Goal: Task Accomplishment & Management: Use online tool/utility

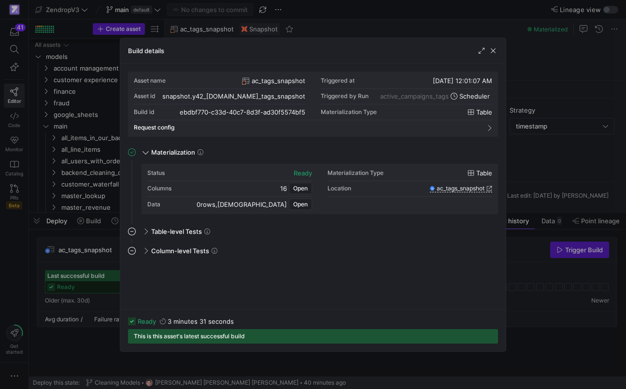
scroll to position [87, 0]
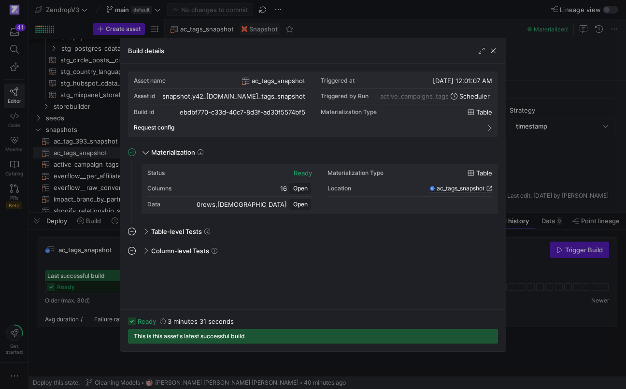
click at [91, 187] on div at bounding box center [313, 194] width 626 height 389
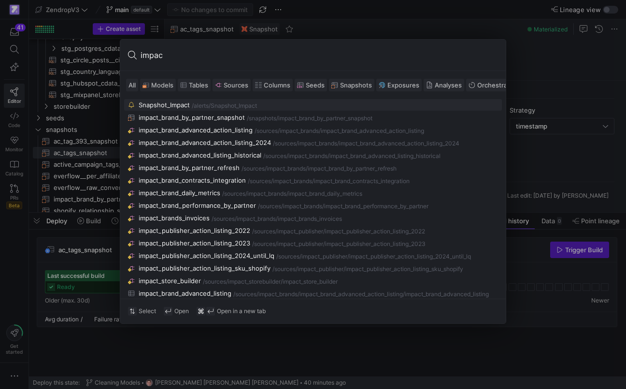
type input "impact"
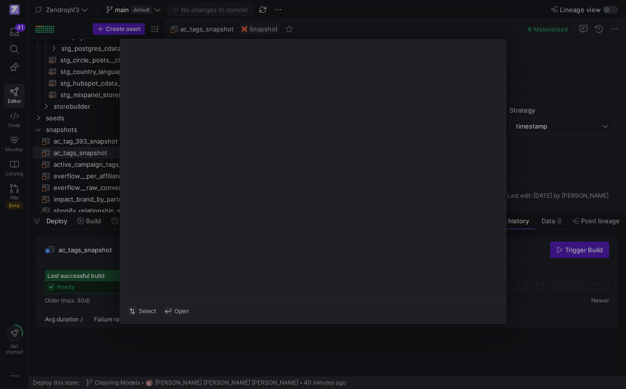
type input "surrogate_key"
type input "report_date"
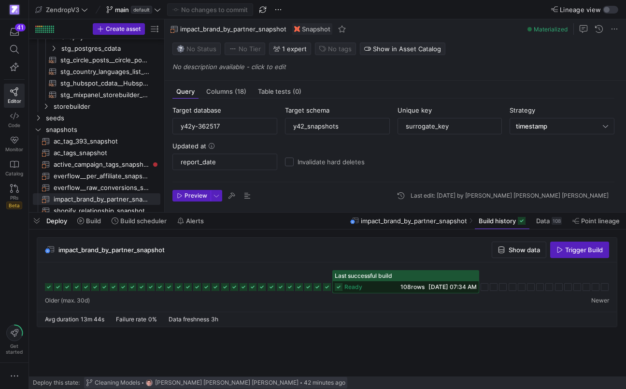
click at [102, 379] on span "Cleaning Models" at bounding box center [117, 382] width 45 height 7
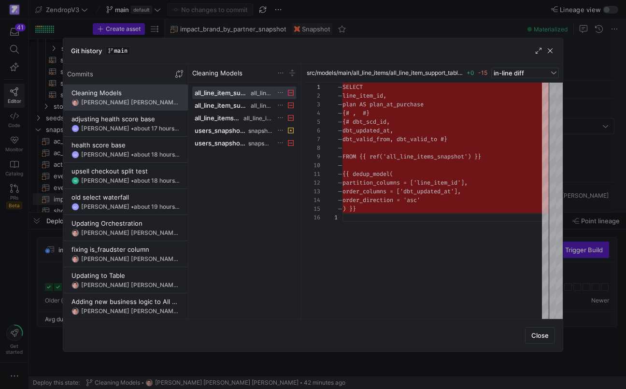
click at [51, 212] on div at bounding box center [313, 194] width 626 height 389
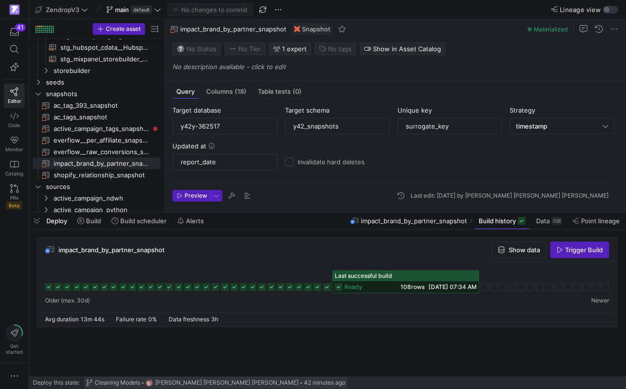
scroll to position [391, 0]
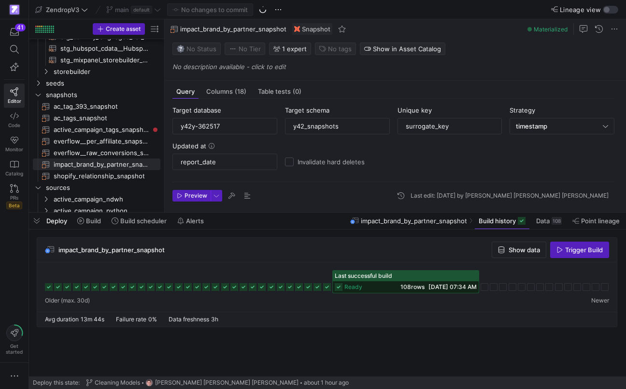
click at [179, 249] on div "impact_brand_by_partner_snapshot Show data Trigger Build" at bounding box center [326, 250] width 579 height 25
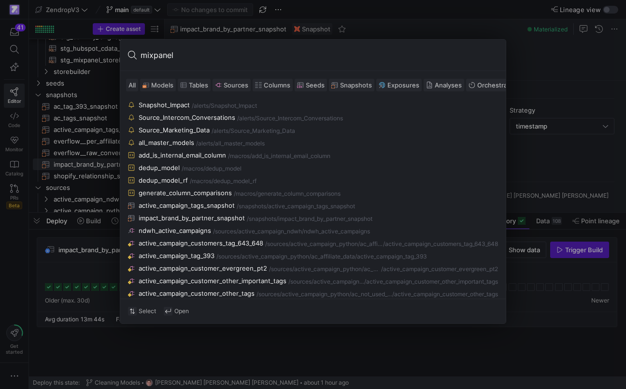
type input "mixpanel"
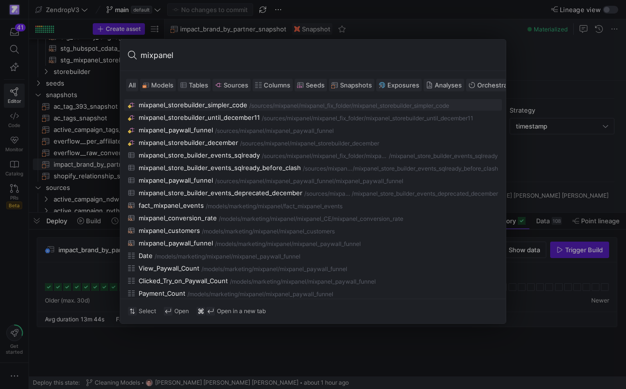
click at [90, 250] on div at bounding box center [313, 194] width 626 height 389
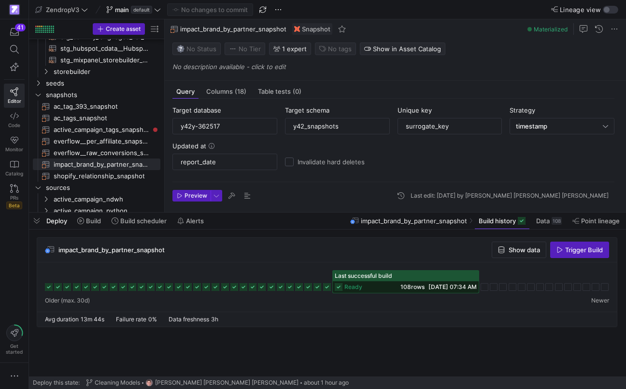
click at [592, 170] on y42-snapshot-entity-config-block-form "Target database y42y-362517 Target schema y42_snapshots Unique key surrogate_ke…" at bounding box center [393, 144] width 442 height 76
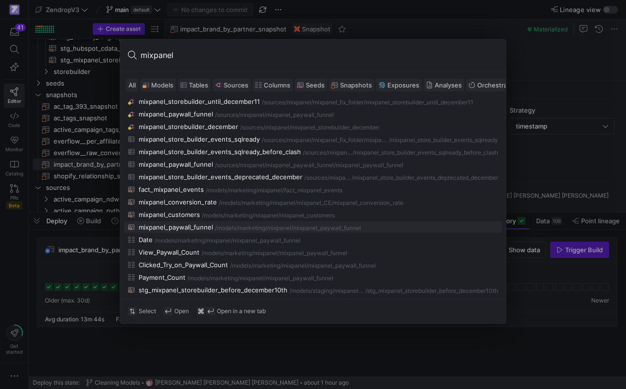
scroll to position [13, 0]
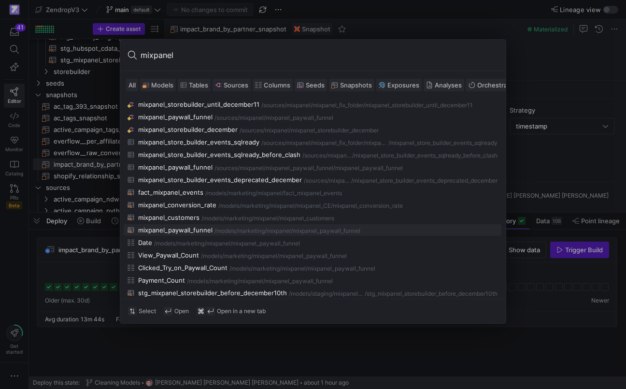
type input "mixpanel"
click at [245, 234] on div "marketing/mixpanel" at bounding box center [264, 230] width 53 height 7
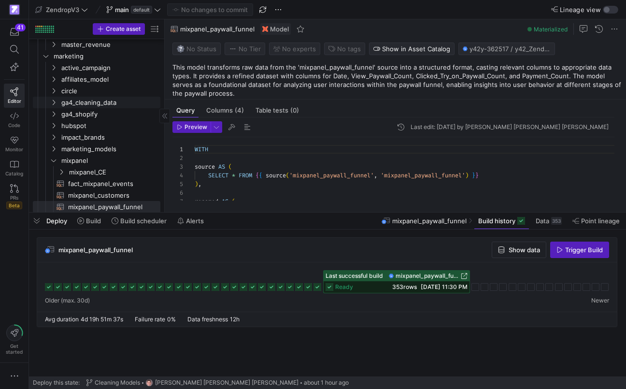
scroll to position [163, 0]
click at [11, 51] on icon at bounding box center [14, 49] width 9 height 9
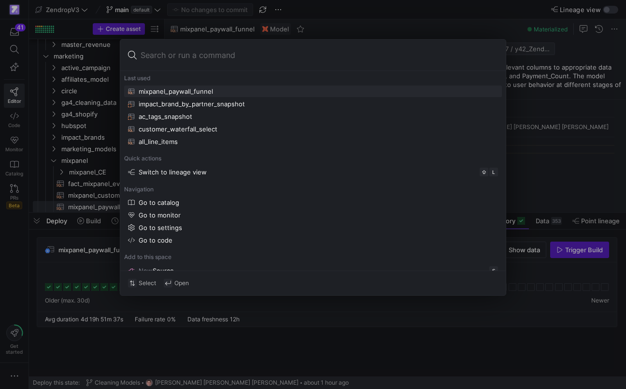
click at [14, 117] on div at bounding box center [313, 194] width 626 height 389
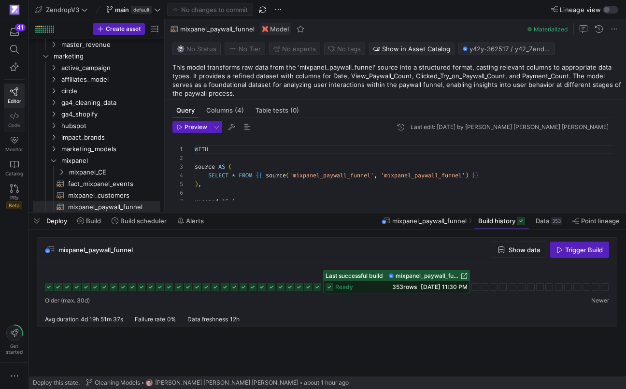
click at [14, 118] on icon at bounding box center [14, 116] width 9 height 9
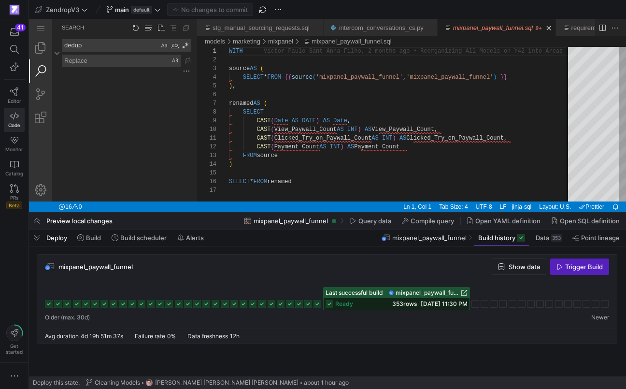
click at [131, 49] on textarea "dedup" at bounding box center [110, 46] width 97 height 12
click at [123, 44] on textarea "mp_events" at bounding box center [110, 46] width 97 height 12
click at [100, 44] on textarea "mp_events" at bounding box center [110, 46] width 97 height 12
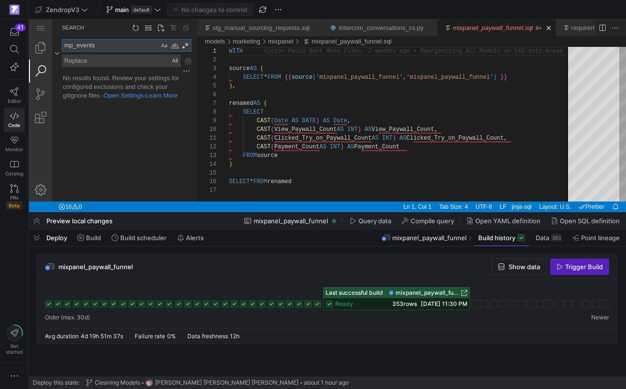
click at [100, 44] on textarea "mp_events" at bounding box center [110, 46] width 97 height 12
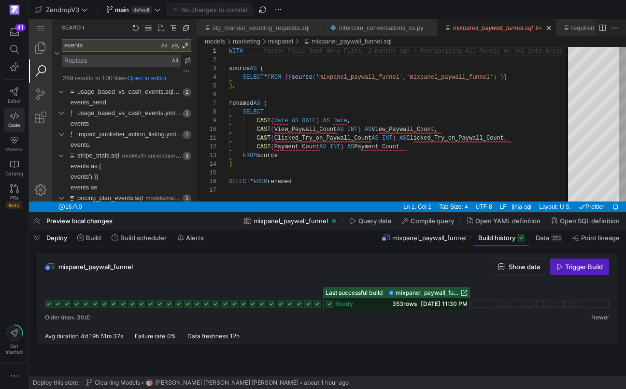
click at [148, 42] on textarea "events" at bounding box center [110, 46] width 97 height 12
paste textarea "[DOMAIN_NAME]_master_event"
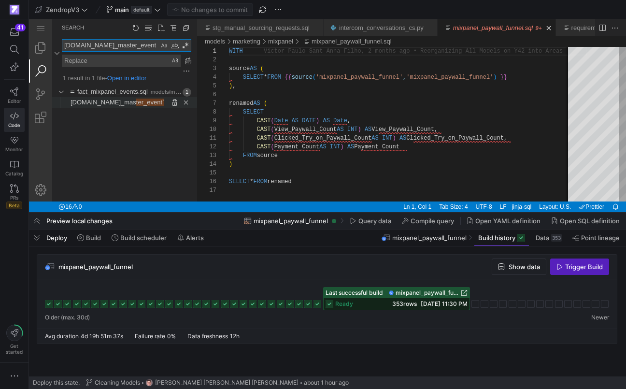
type textarea "[DOMAIN_NAME]_master_event"
click at [108, 104] on span "[DOMAIN_NAME]_mas" at bounding box center [103, 101] width 66 height 7
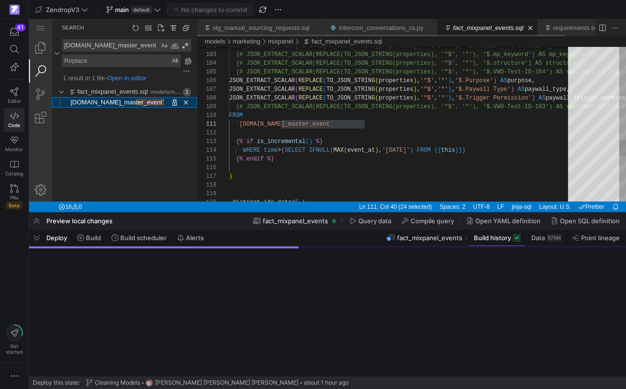
scroll to position [87, 136]
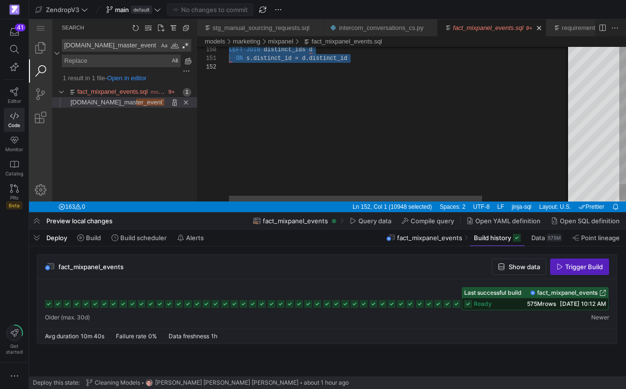
scroll to position [0, 0]
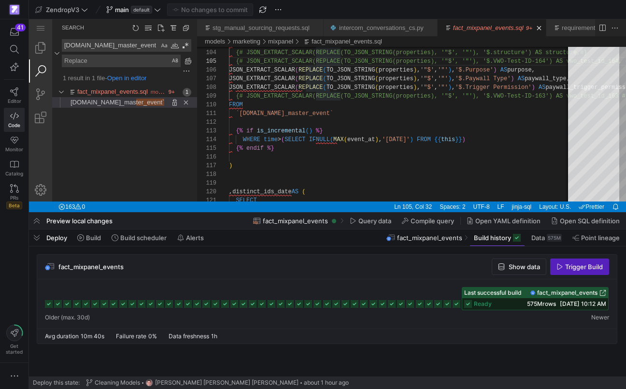
click at [487, 302] on span "ready" at bounding box center [483, 303] width 18 height 7
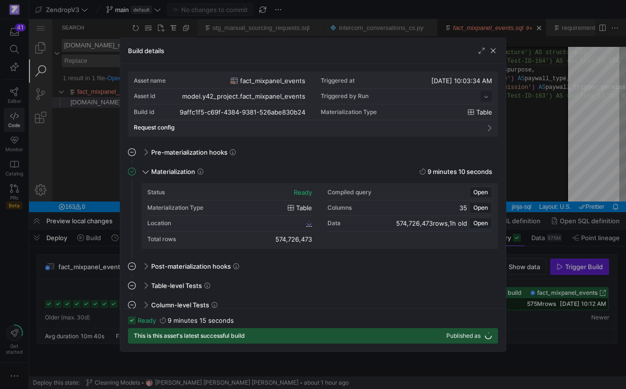
scroll to position [87, 0]
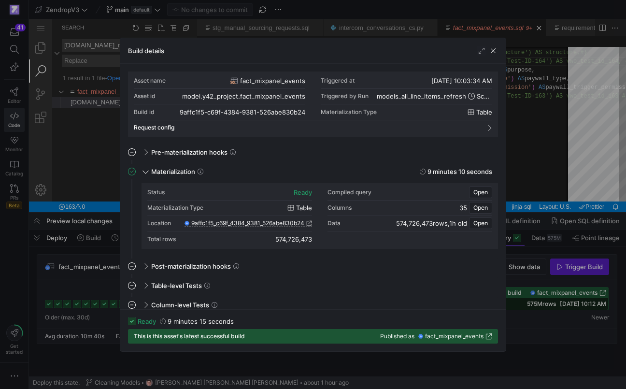
click at [520, 300] on div at bounding box center [313, 194] width 626 height 389
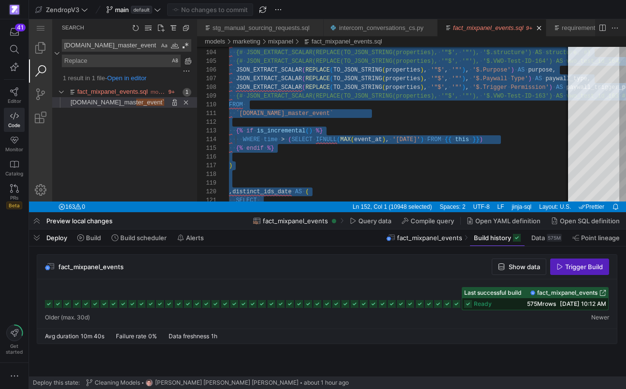
click at [110, 266] on span "fact_mixpanel_events" at bounding box center [90, 267] width 65 height 8
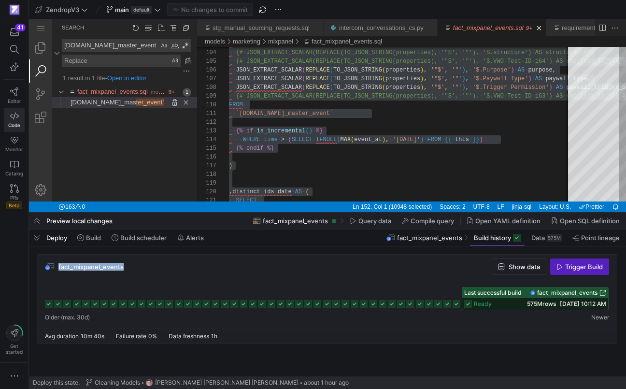
click at [110, 266] on span "fact_mixpanel_events" at bounding box center [90, 267] width 65 height 8
click at [458, 304] on rect at bounding box center [456, 304] width 8 height 8
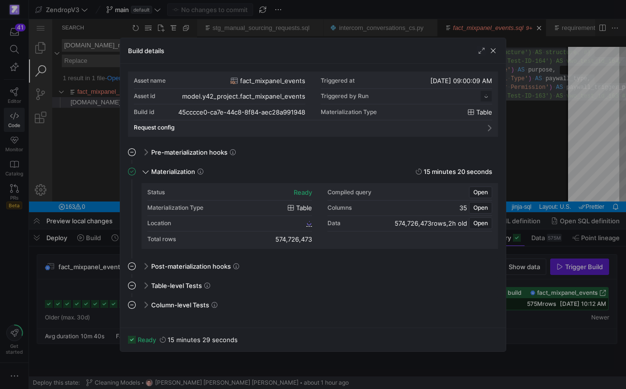
scroll to position [87, 0]
click at [528, 285] on div at bounding box center [313, 194] width 626 height 389
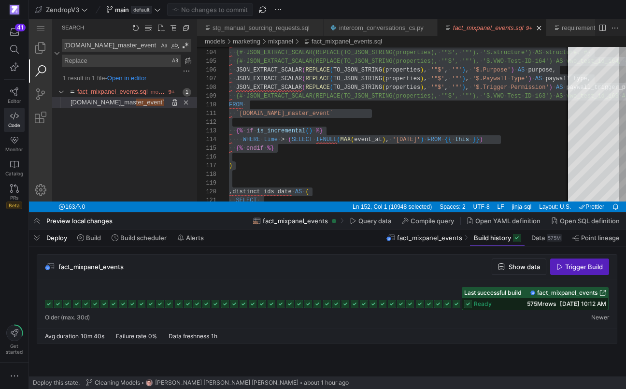
click at [439, 302] on icon at bounding box center [438, 304] width 8 height 8
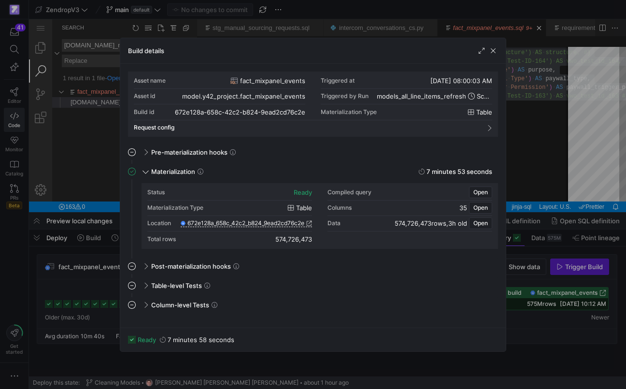
click at [516, 170] on div at bounding box center [313, 194] width 626 height 389
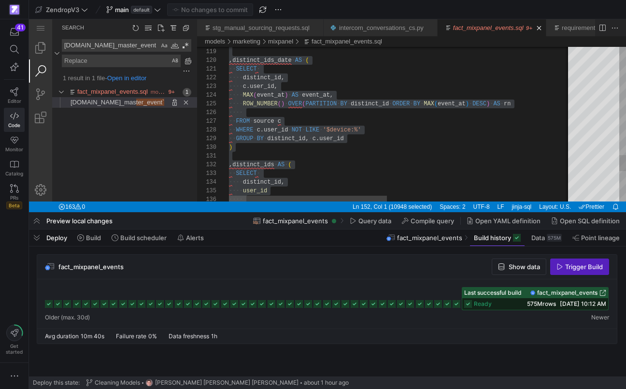
scroll to position [0, 0]
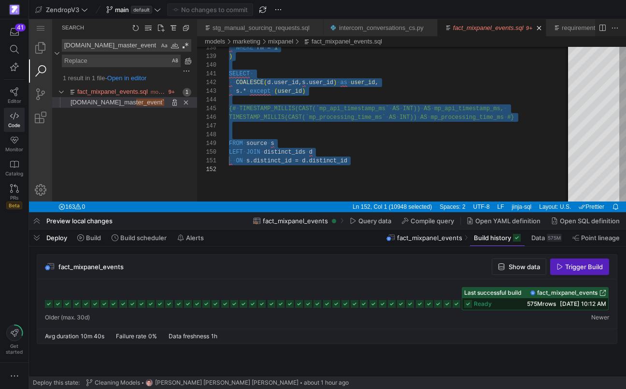
click at [335, 305] on icon at bounding box center [336, 304] width 8 height 8
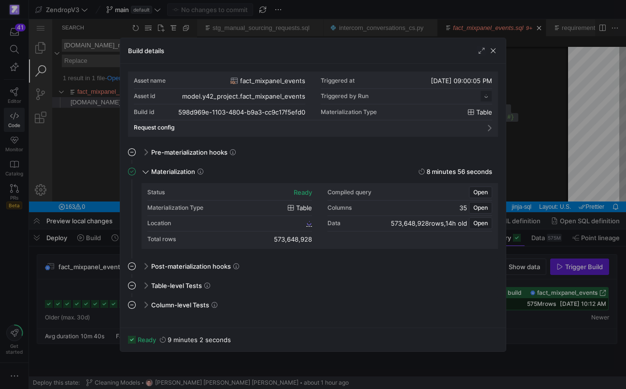
scroll to position [87, 0]
click at [88, 261] on div at bounding box center [313, 194] width 626 height 389
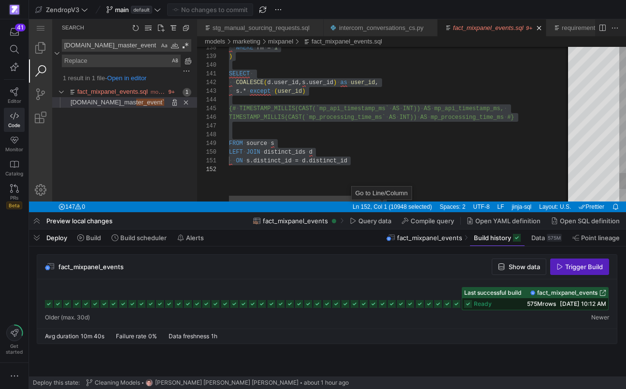
scroll to position [78, 84]
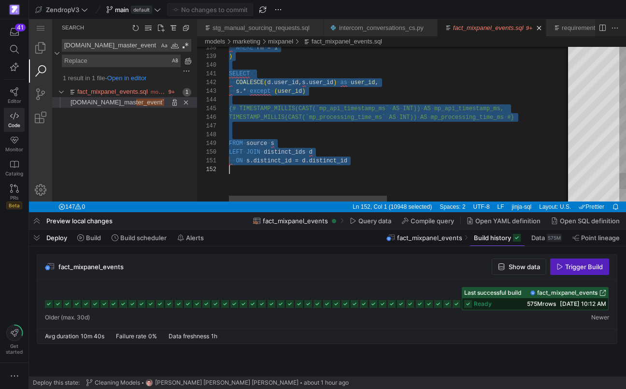
scroll to position [0, 0]
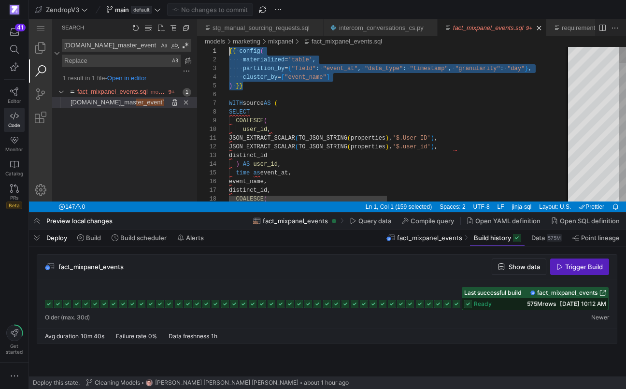
drag, startPoint x: 264, startPoint y: 85, endPoint x: 206, endPoint y: 47, distance: 69.0
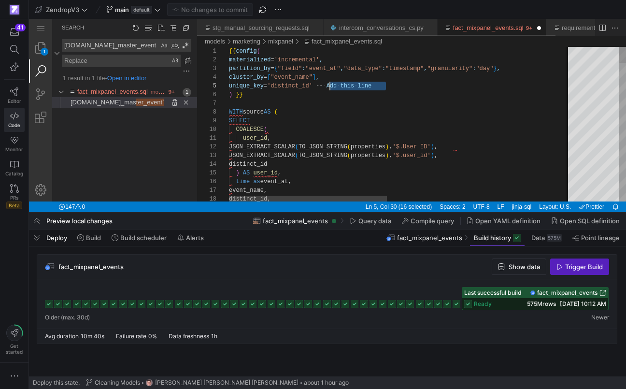
scroll to position [35, 101]
drag, startPoint x: 390, startPoint y: 85, endPoint x: 330, endPoint y: 85, distance: 59.9
click at [435, 27] on link "Close (⌘W)" at bounding box center [430, 28] width 10 height 10
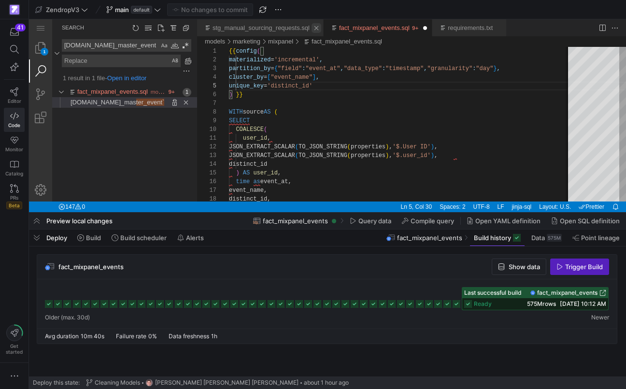
click at [321, 25] on link "Close (⌘W)" at bounding box center [316, 28] width 10 height 10
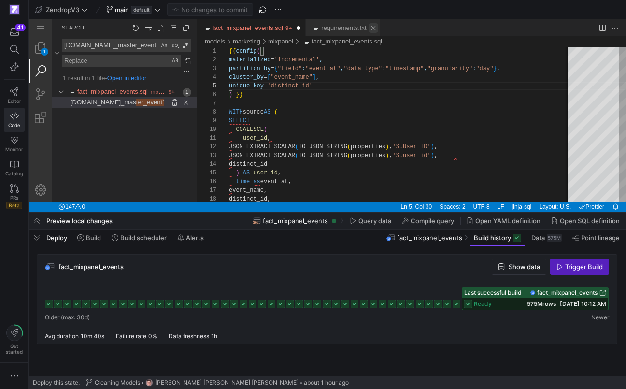
click at [378, 26] on link "Close (⌘W)" at bounding box center [373, 28] width 10 height 10
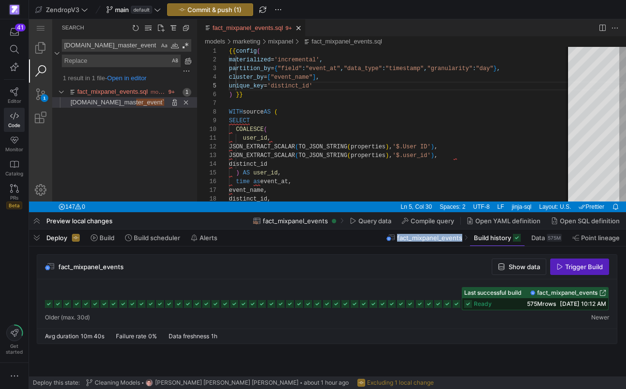
copy span "fact_mixpanel_events"
drag, startPoint x: 397, startPoint y: 238, endPoint x: 461, endPoint y: 240, distance: 63.8
click at [461, 240] on div "fact_mixpanel_events" at bounding box center [424, 237] width 76 height 9
click at [457, 304] on rect at bounding box center [456, 304] width 8 height 8
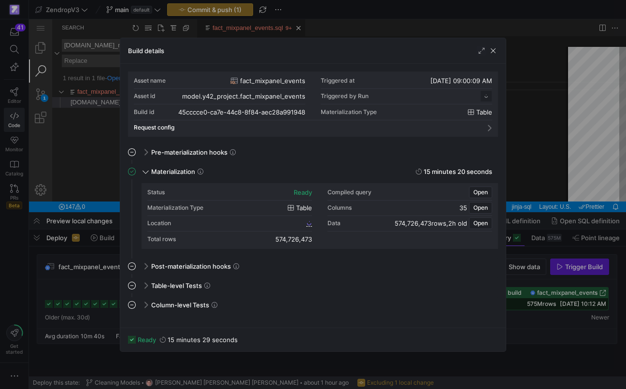
scroll to position [87, 0]
click at [85, 170] on div at bounding box center [313, 194] width 626 height 389
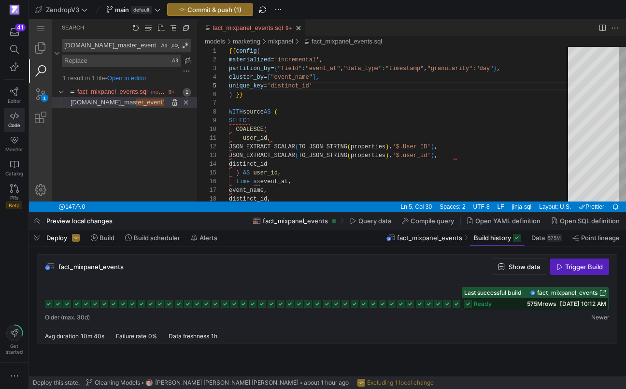
click at [495, 303] on div "ready 575M rows [DATE] 10:12 AM" at bounding box center [535, 304] width 146 height 12
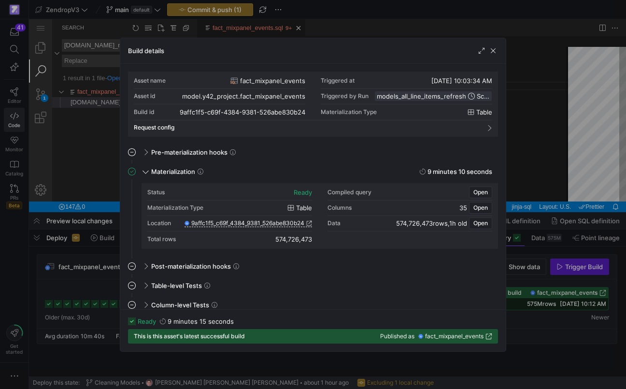
click at [413, 95] on span "models_all_line_items_refresh" at bounding box center [421, 96] width 89 height 8
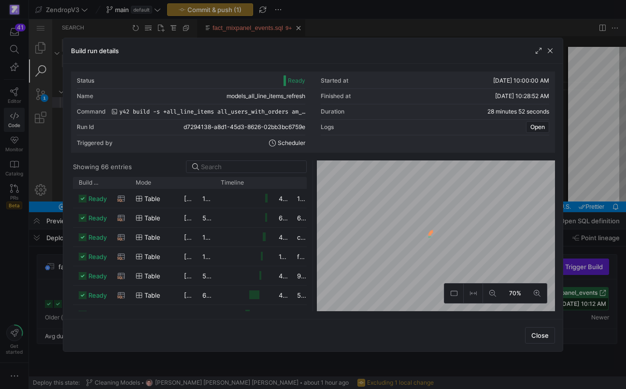
click at [284, 97] on span "models_all_line_items_refresh" at bounding box center [265, 96] width 79 height 7
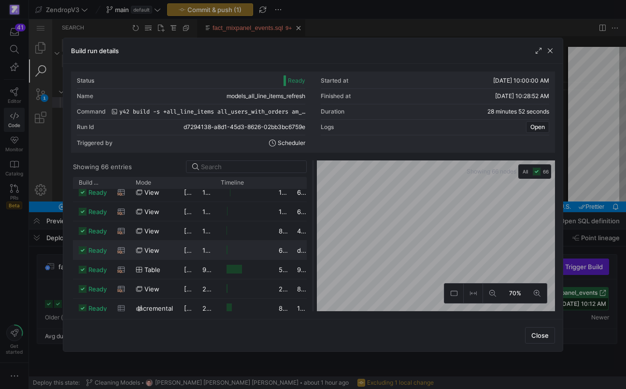
scroll to position [798, 0]
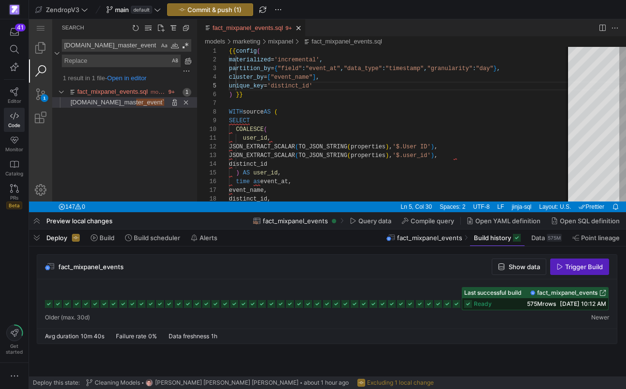
click at [459, 305] on icon at bounding box center [456, 304] width 8 height 8
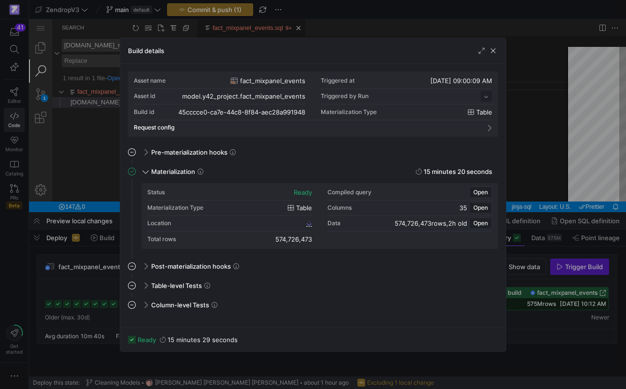
scroll to position [87, 0]
click at [424, 94] on span "union_storebuilder" at bounding box center [420, 96] width 56 height 8
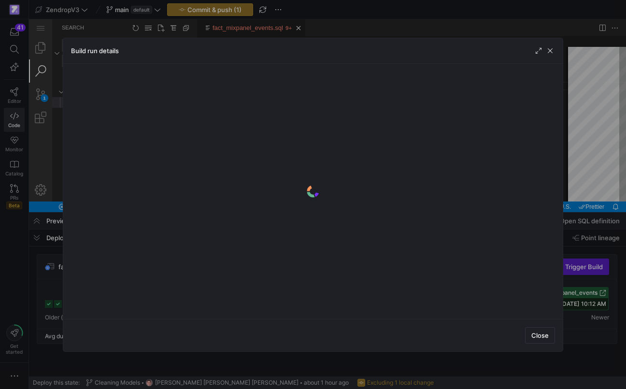
click at [424, 94] on y42-logo-loader at bounding box center [313, 190] width 484 height 239
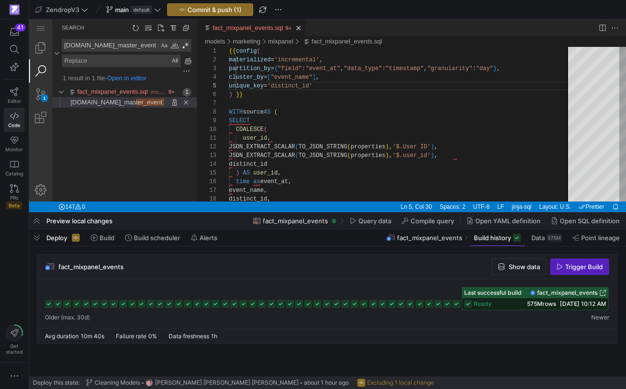
click at [455, 304] on icon at bounding box center [456, 304] width 8 height 8
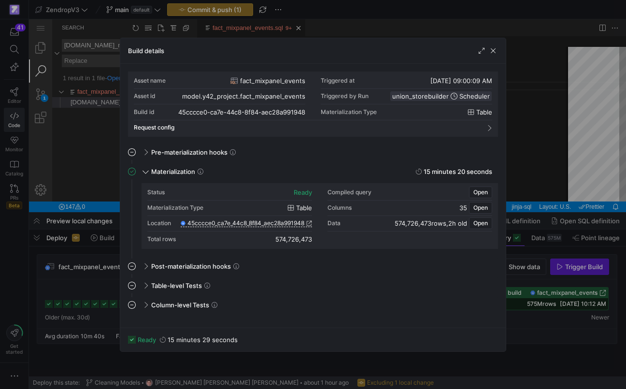
drag, startPoint x: 392, startPoint y: 97, endPoint x: 443, endPoint y: 96, distance: 50.7
click at [443, 97] on div "Triggered by Run union_storebuilder Scheduler" at bounding box center [406, 96] width 171 height 15
click at [534, 180] on div at bounding box center [313, 194] width 626 height 389
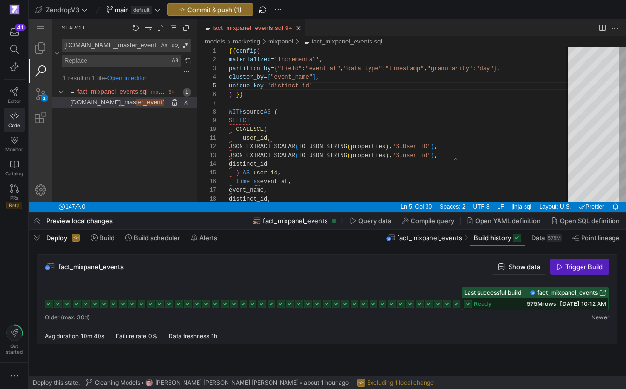
click at [447, 307] on icon at bounding box center [447, 304] width 8 height 8
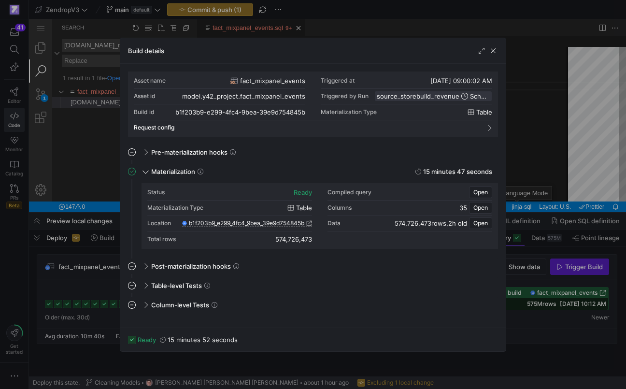
drag, startPoint x: 458, startPoint y: 96, endPoint x: 423, endPoint y: 93, distance: 34.9
click at [423, 93] on span "source_storebuild_revenue Scheduler" at bounding box center [433, 96] width 113 height 8
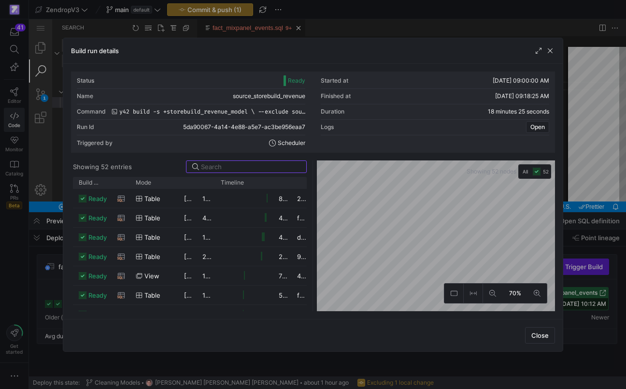
click at [289, 98] on span "source_storebuild_revenue" at bounding box center [269, 96] width 72 height 7
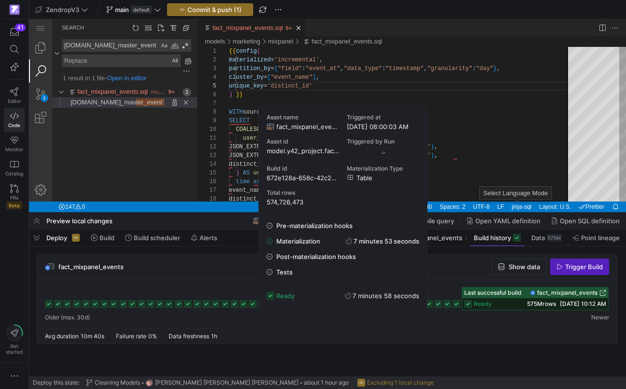
click at [440, 302] on icon at bounding box center [438, 304] width 8 height 8
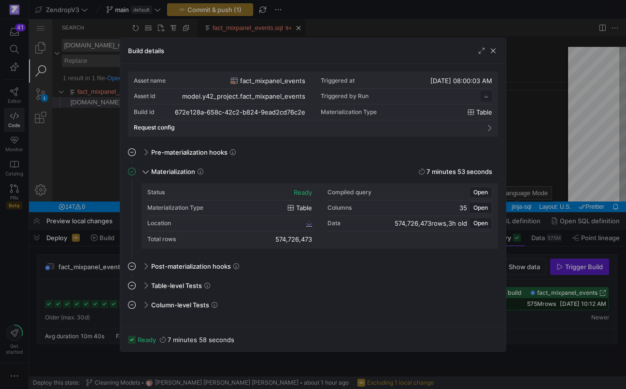
scroll to position [87, 0]
click at [437, 95] on span "models_all_line_items_refresh" at bounding box center [421, 96] width 89 height 8
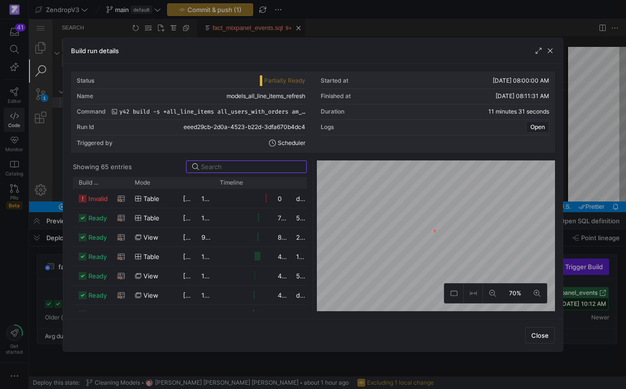
click at [295, 97] on span "models_all_line_items_refresh" at bounding box center [265, 96] width 79 height 7
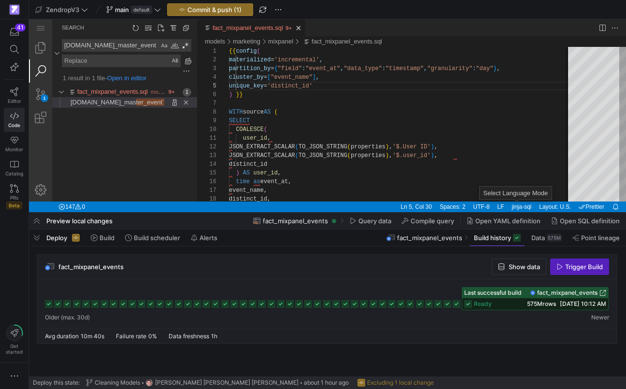
click at [422, 305] on icon at bounding box center [420, 304] width 8 height 8
click at [111, 237] on span "Build" at bounding box center [106, 238] width 15 height 8
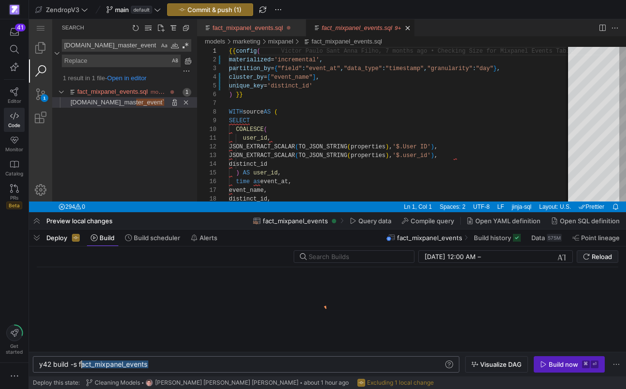
scroll to position [0, 40]
drag, startPoint x: 157, startPoint y: 367, endPoint x: 80, endPoint y: 369, distance: 77.7
click at [79, 369] on div "y42 build -s fact_mixpanel_events y42 build -s fact_mixpanel_events" at bounding box center [246, 364] width 426 height 16
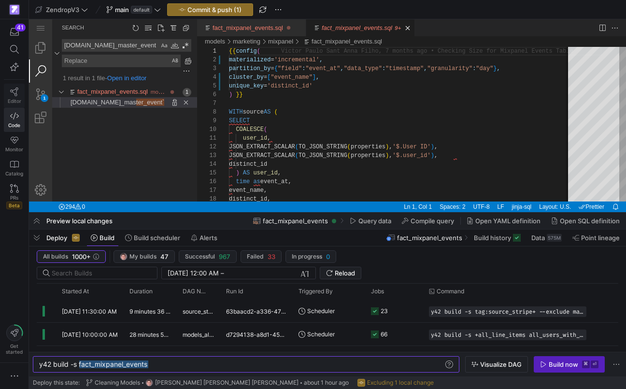
click at [15, 99] on span "Editor" at bounding box center [15, 101] width 14 height 6
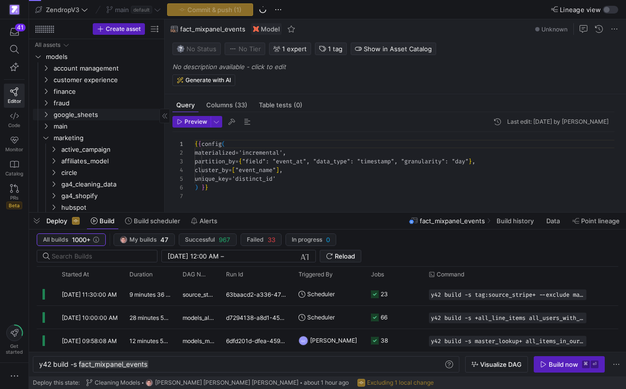
scroll to position [87, 0]
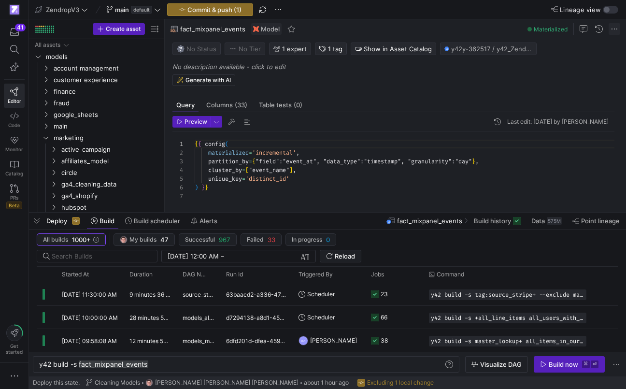
click at [617, 31] on span at bounding box center [614, 29] width 12 height 12
click at [617, 30] on div at bounding box center [313, 194] width 626 height 389
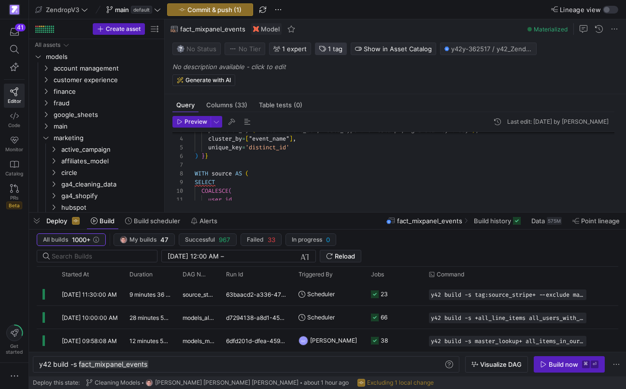
click at [336, 51] on span "1 tag" at bounding box center [335, 49] width 14 height 8
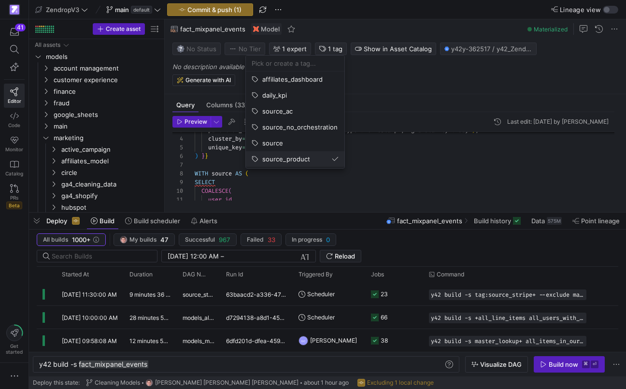
click at [308, 156] on span "source_product" at bounding box center [286, 159] width 48 height 8
click at [313, 65] on input at bounding box center [295, 63] width 87 height 8
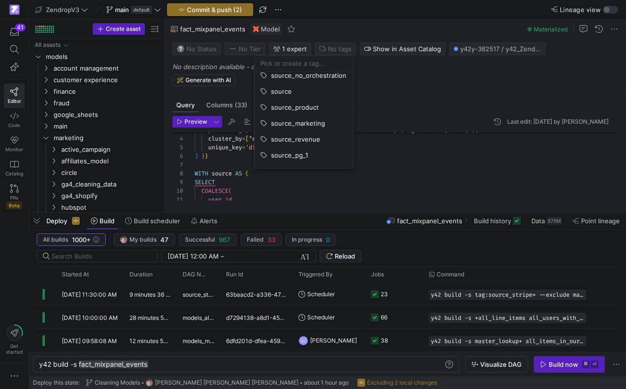
scroll to position [0, 0]
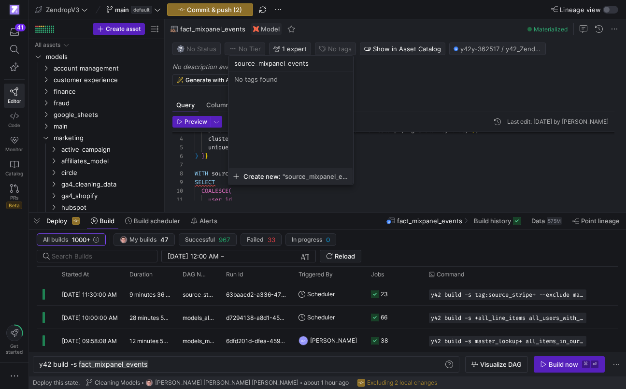
type input "source_mixpanel_events"
click at [299, 179] on span ""source_mixpanel_events"" at bounding box center [315, 176] width 66 height 8
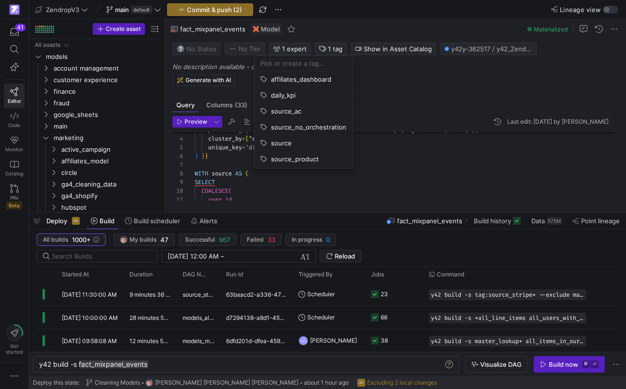
click at [200, 171] on div at bounding box center [313, 194] width 626 height 389
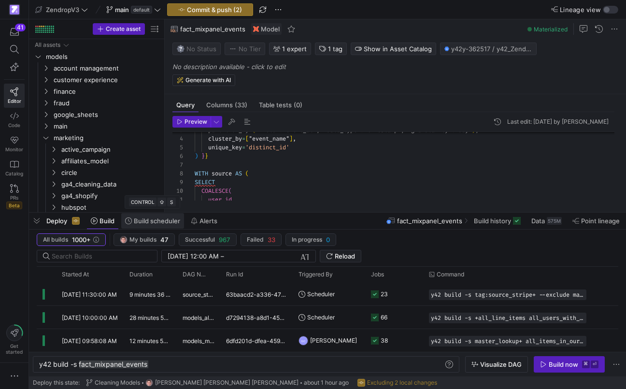
click at [165, 225] on span at bounding box center [152, 220] width 63 height 15
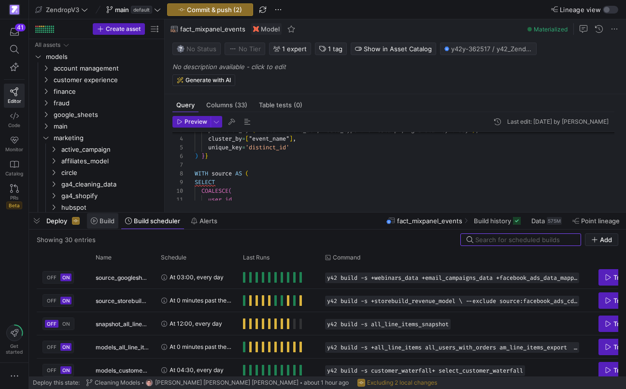
click at [111, 224] on span "Build" at bounding box center [106, 221] width 15 height 8
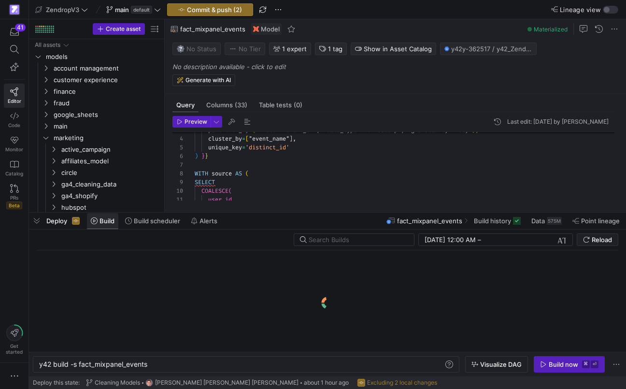
scroll to position [0, 109]
click at [135, 365] on div "y42 build -s fact_mixpanel_events" at bounding box center [241, 364] width 404 height 8
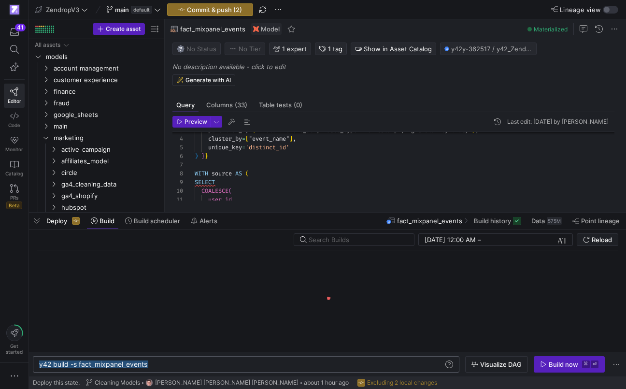
click at [135, 365] on div "y42 build -s fact_mixpanel_events" at bounding box center [241, 364] width 404 height 8
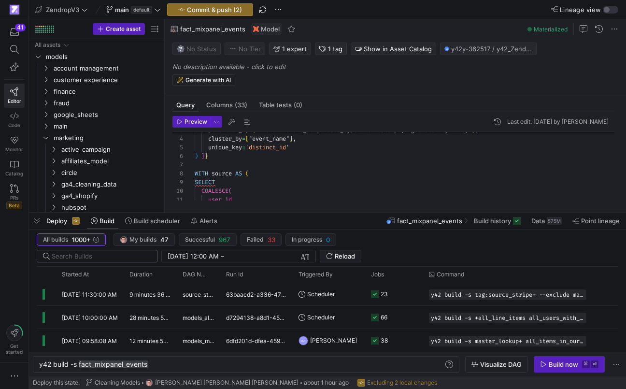
click at [124, 252] on div at bounding box center [101, 256] width 98 height 12
click at [122, 255] on input "text" at bounding box center [101, 256] width 98 height 8
paste input "models_all_line_items_refresh"
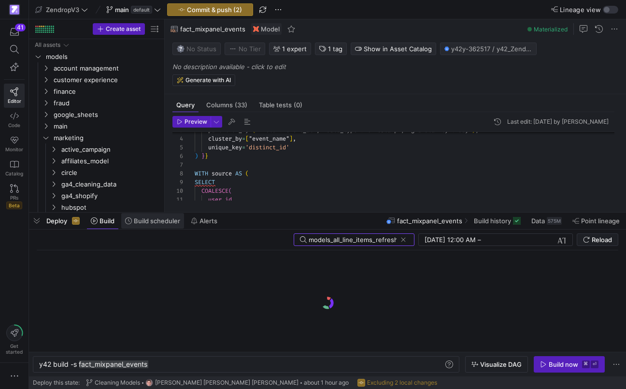
type input "models_all_line_items_refresh"
click at [157, 222] on span "Build scheduler" at bounding box center [157, 221] width 46 height 8
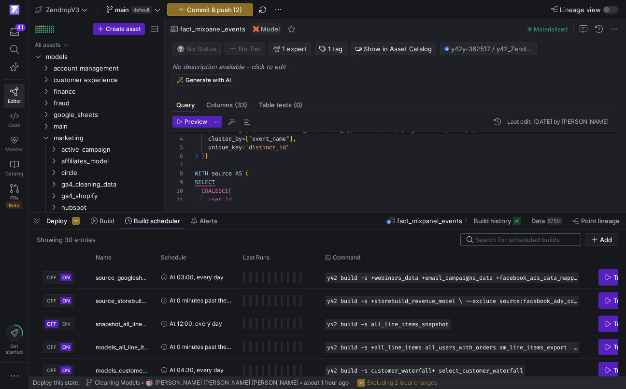
click at [488, 238] on input at bounding box center [524, 240] width 99 height 8
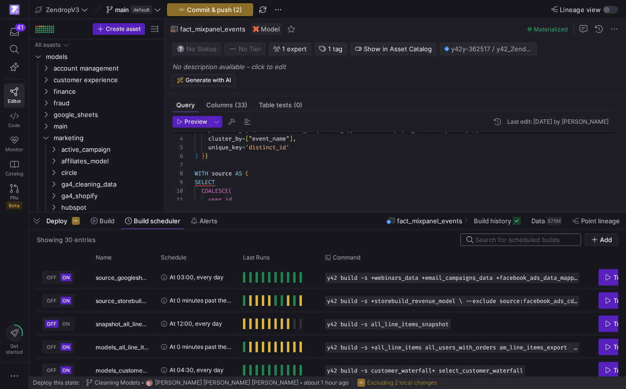
paste input "models_all_line_items_refresh"
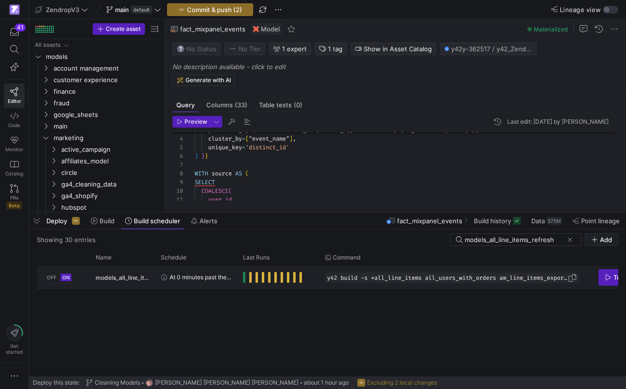
click at [534, 276] on span "y42 build -s +all_line_items all_users_with_orders am_line_items_export --exclu…" at bounding box center [447, 277] width 240 height 7
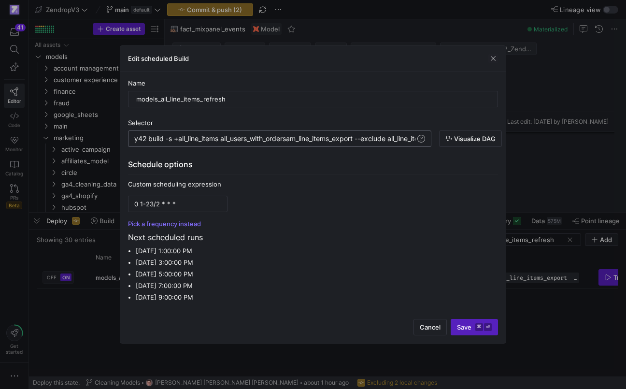
click at [348, 132] on div "y42 build -s +all_line_items all_users_with_orders am_line_items_export --exclu…" at bounding box center [279, 138] width 303 height 16
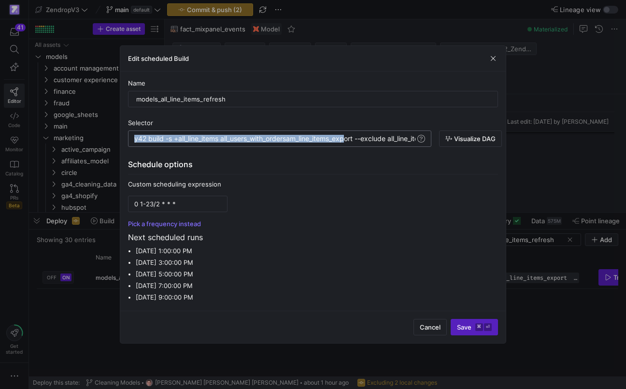
click at [348, 135] on div "y42 build -s +all_line_items all_users_with_orders am_line_items_export --exclu…" at bounding box center [279, 138] width 303 height 16
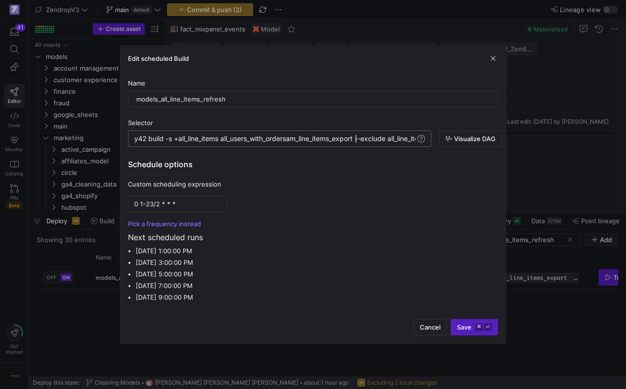
click at [356, 138] on div "y42 build -s +all_line_items all_users_with_orders am_line_items_export --exclu…" at bounding box center [383, 139] width 498 height 8
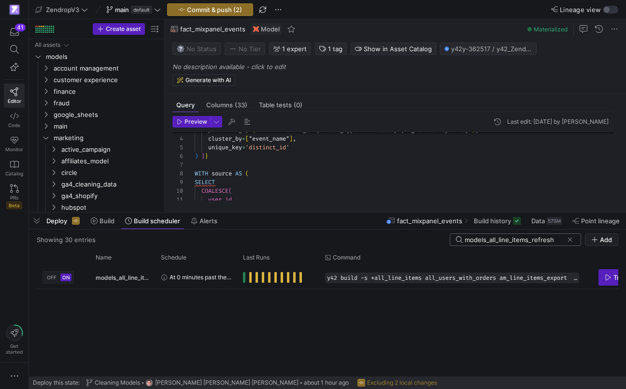
click at [498, 241] on input "models_all_line_items_refresh" at bounding box center [513, 240] width 98 height 8
paste input "union_storebuilder"
type input "union_storebuilder"
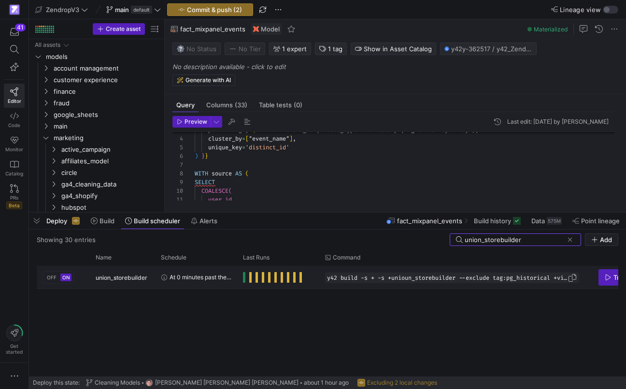
click at [395, 280] on span "y42 build -s + -s +unioun_storebuilder --exclude tag:pg_historical +visit_stati…" at bounding box center [447, 277] width 240 height 7
click at [573, 277] on span "Press SPACE to select this row." at bounding box center [572, 278] width 10 height 10
click at [499, 241] on input "union_storebuilder" at bounding box center [513, 240] width 98 height 8
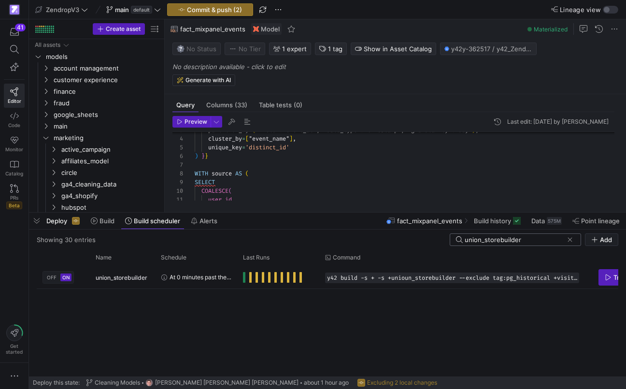
paste input "source_storebuild_revenue"
click at [572, 278] on span "Press SPACE to select this row." at bounding box center [572, 278] width 10 height 10
click at [529, 241] on input "source_storebuild_revenue" at bounding box center [513, 240] width 98 height 8
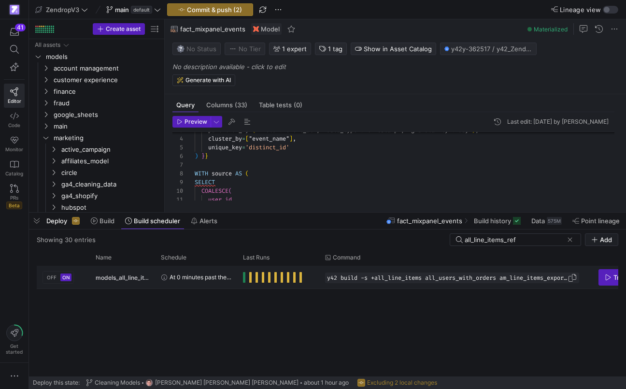
click at [400, 279] on span "y42 build -s +all_line_items all_users_with_orders am_line_items_export --exclu…" at bounding box center [447, 277] width 240 height 7
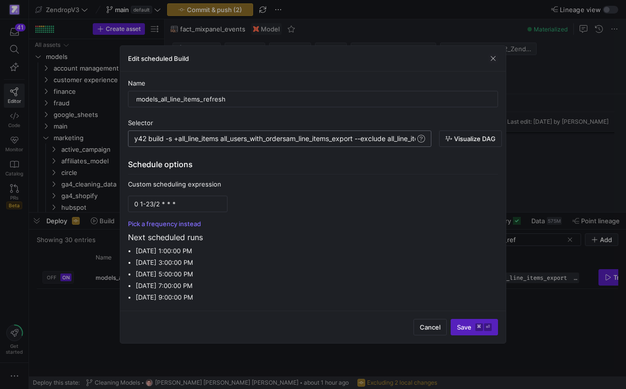
click at [394, 140] on div "y42 build -s +all_line_items all_users_with_orders am_line_items_export --exclu…" at bounding box center [383, 139] width 498 height 8
click at [394, 140] on div "y42 build -s +all_line_items all_users_with_orders am_line_items_export --exclu…" at bounding box center [166, 139] width 498 height 8
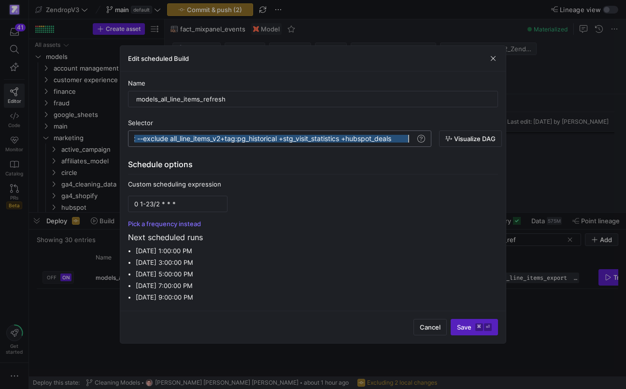
click at [394, 140] on div "y42 build -s +all_line_items all_users_with_orders am_line_items_export --exclu…" at bounding box center [166, 139] width 498 height 8
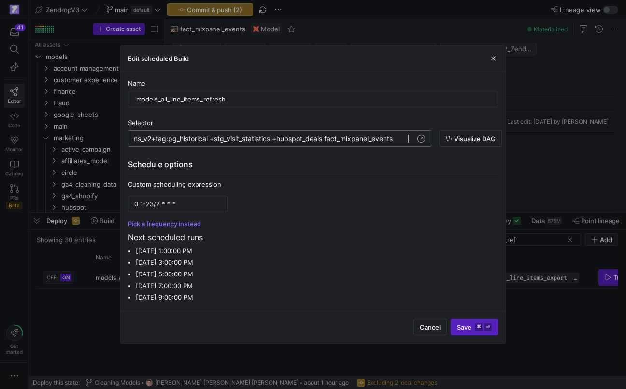
scroll to position [0, 560]
click at [472, 329] on span "Save ⌘ ⏎" at bounding box center [474, 327] width 35 height 8
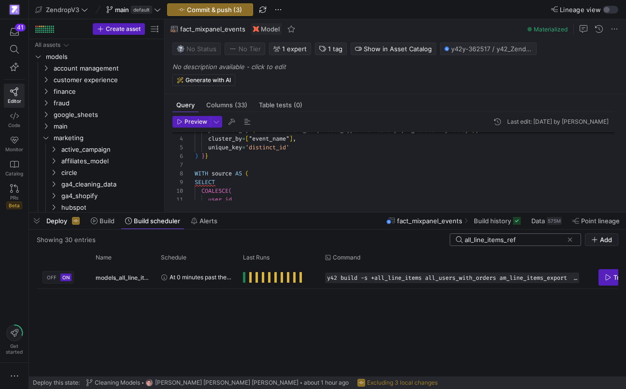
click at [499, 240] on input "all_line_items_ref" at bounding box center [513, 240] width 98 height 8
click at [548, 280] on span "y42 build -s + -s +unioun_storebuilder --exclude tag:pg_historical +visit_stati…" at bounding box center [447, 277] width 240 height 7
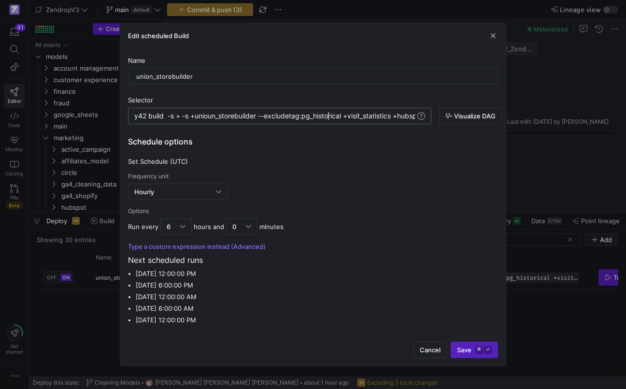
click at [328, 117] on div "y42 build -s + -s +unioun_storebuilder --exclude tag:pg_historical +visit_stati…" at bounding box center [340, 116] width 413 height 8
click at [461, 352] on span "Save ⌘ ⏎" at bounding box center [474, 350] width 35 height 8
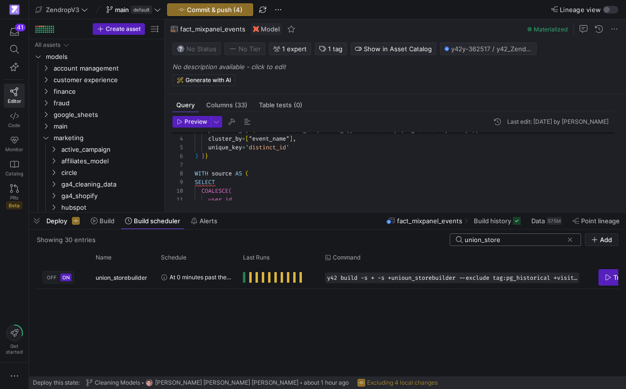
click at [492, 237] on input "union_store" at bounding box center [513, 240] width 98 height 8
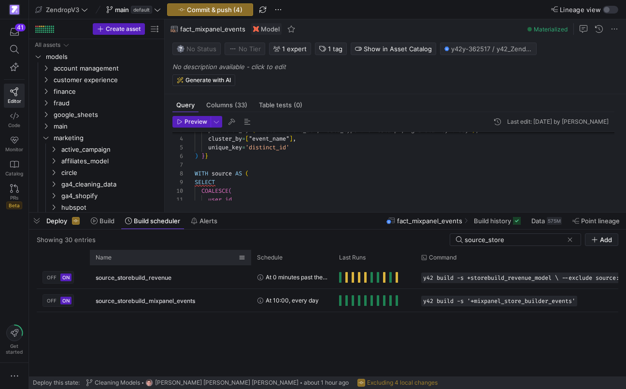
drag, startPoint x: 154, startPoint y: 258, endPoint x: 249, endPoint y: 259, distance: 95.1
click at [249, 259] on div at bounding box center [251, 257] width 4 height 15
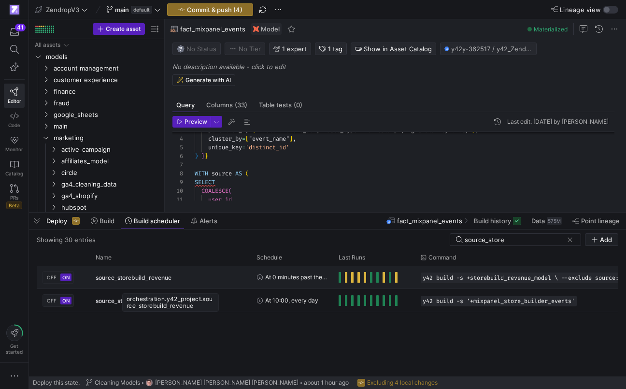
click at [127, 282] on span "source_storebuild_revenue" at bounding box center [134, 277] width 76 height 23
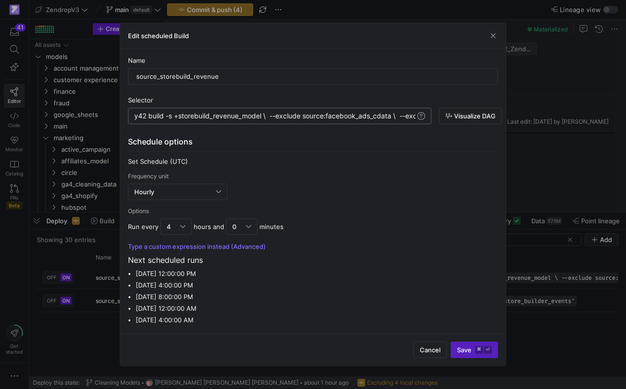
scroll to position [0, 173]
click at [309, 117] on div "y42 build -s +storebuild_revenue_model \ --exclud e source:facebook_ads_cdata \…" at bounding box center [438, 116] width 609 height 8
click at [456, 344] on span "submit" at bounding box center [474, 349] width 46 height 15
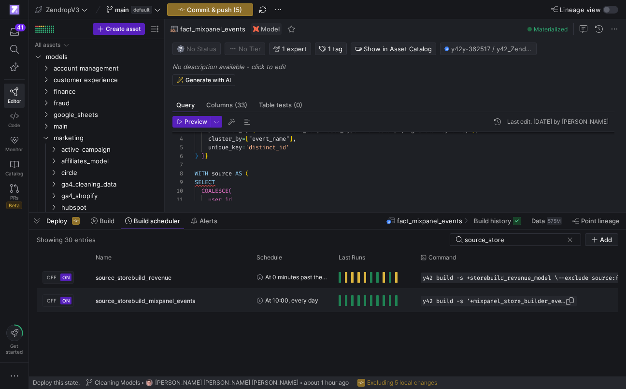
click at [508, 303] on span "y42 build -s '+mixpanel_store_builder_events'" at bounding box center [493, 300] width 142 height 7
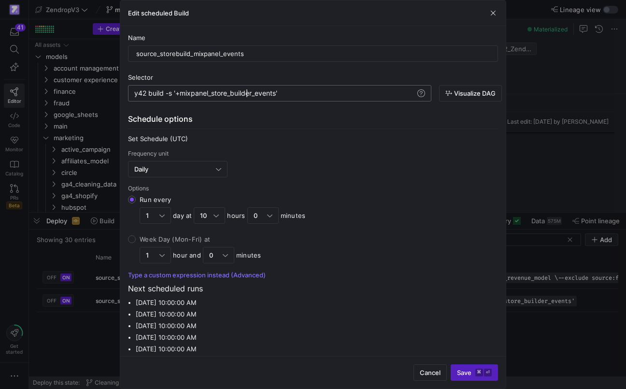
click at [247, 93] on div "y42 build -s '+mixpanel_store_builder_events'" at bounding box center [274, 93] width 281 height 8
click at [462, 94] on span "Visualize DAG" at bounding box center [475, 93] width 42 height 8
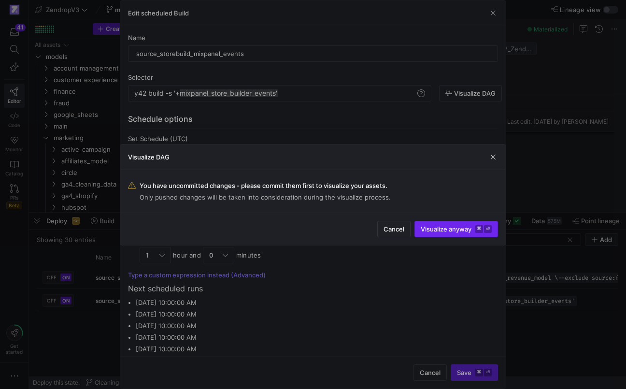
click at [441, 231] on span "Visualize anyway ⌘ ⏎" at bounding box center [455, 229] width 71 height 8
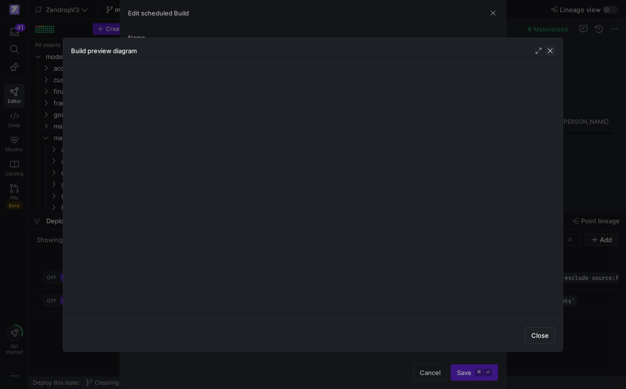
click at [553, 49] on span "button" at bounding box center [550, 51] width 10 height 10
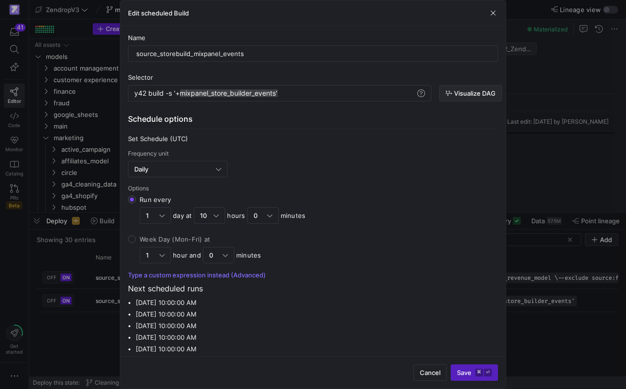
click at [470, 97] on span "Visualize DAG" at bounding box center [475, 93] width 42 height 8
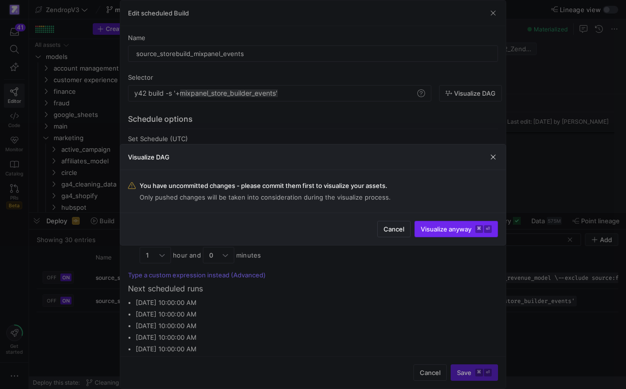
click at [444, 226] on span "Visualize anyway ⌘ ⏎" at bounding box center [455, 229] width 71 height 8
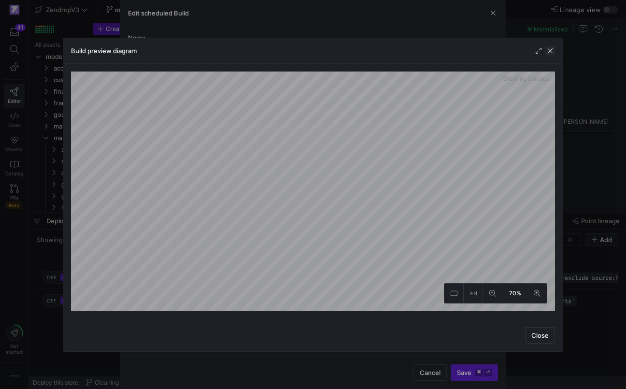
click at [552, 52] on span "button" at bounding box center [550, 51] width 10 height 10
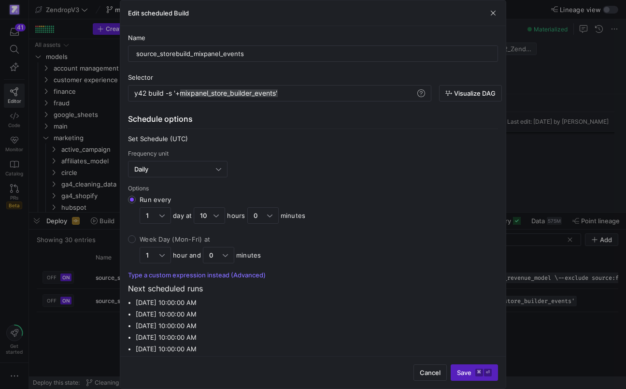
click at [535, 186] on div at bounding box center [313, 194] width 626 height 389
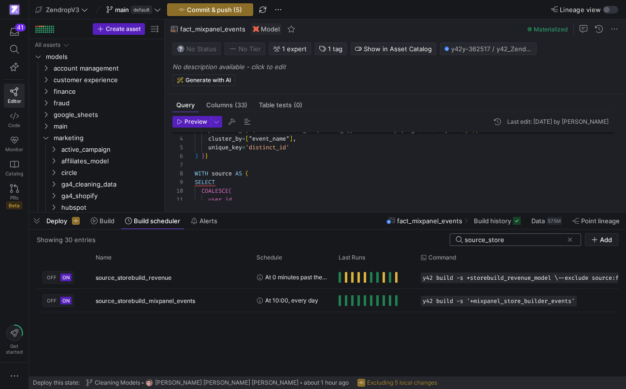
click at [512, 242] on input "source_store" at bounding box center [513, 240] width 98 height 8
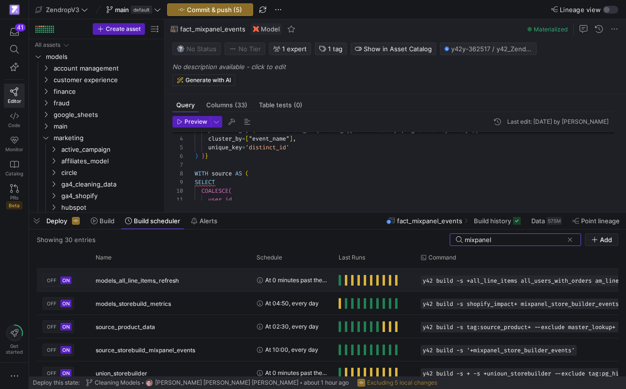
scroll to position [28, 0]
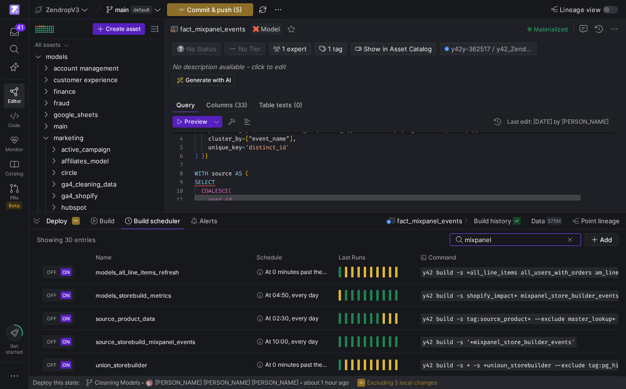
type input "mixpanel"
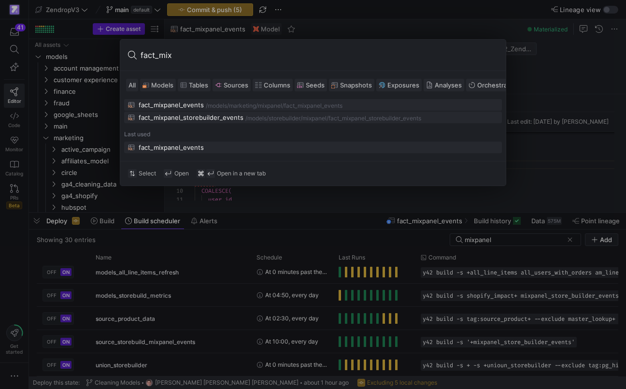
type input "fact_mix"
click at [272, 119] on div "storebuilder/mixpanel" at bounding box center [297, 118] width 58 height 7
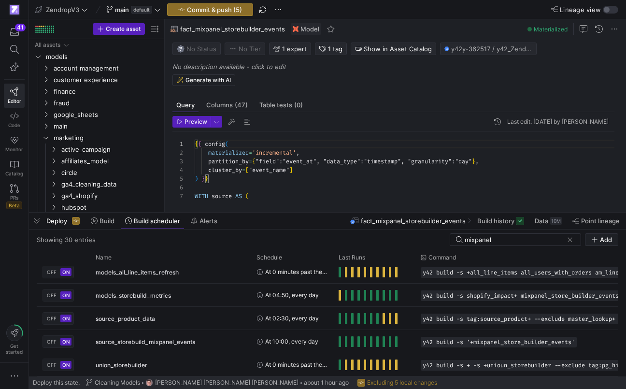
click at [257, 28] on span "fact_mixpanel_storebuilder_events" at bounding box center [232, 29] width 105 height 8
click at [504, 223] on span "Build history" at bounding box center [495, 221] width 37 height 8
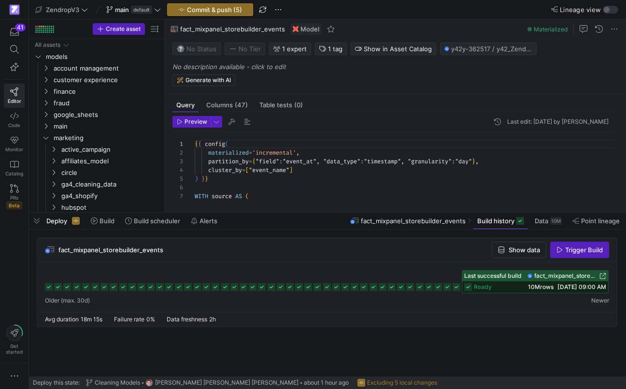
click at [493, 286] on div "ready 10M rows 08/20/25, 09:00 AM" at bounding box center [535, 287] width 146 height 12
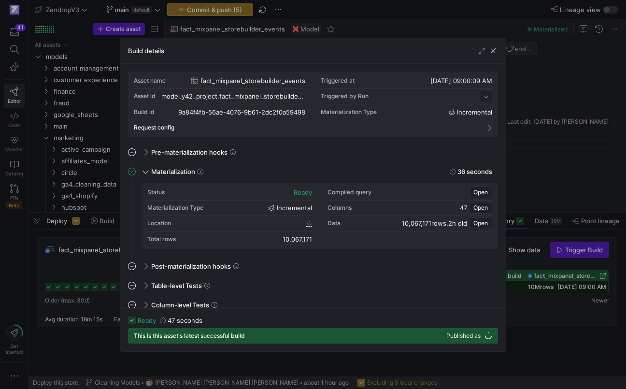
scroll to position [87, 0]
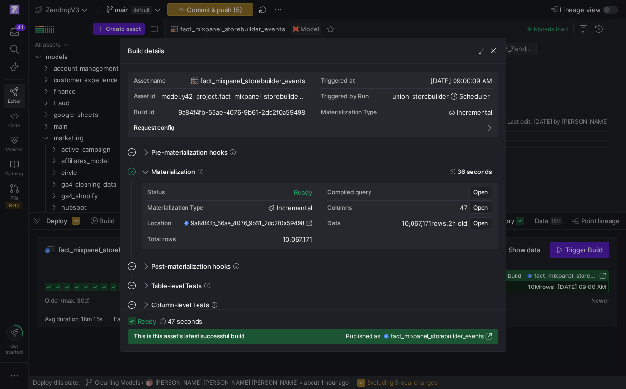
click at [537, 307] on div at bounding box center [313, 194] width 626 height 389
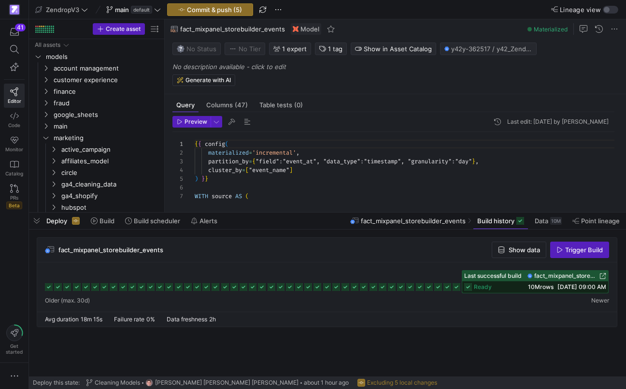
click at [459, 289] on icon at bounding box center [456, 287] width 8 height 8
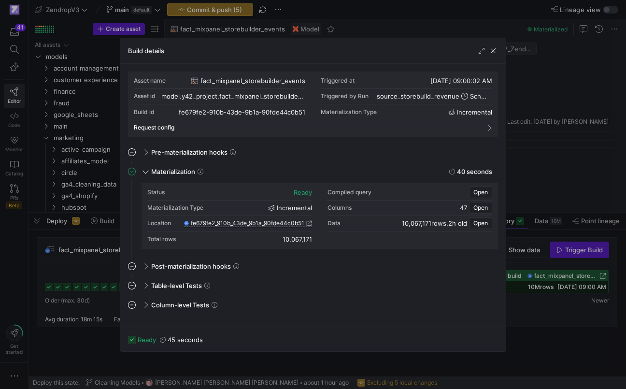
click at [531, 204] on div at bounding box center [313, 194] width 626 height 389
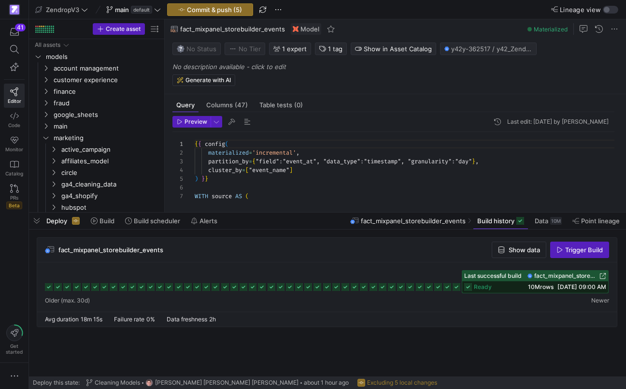
click at [445, 287] on icon at bounding box center [447, 287] width 8 height 8
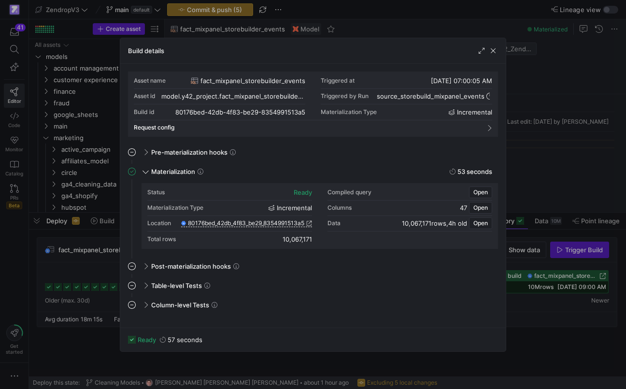
click at [539, 197] on div at bounding box center [313, 194] width 626 height 389
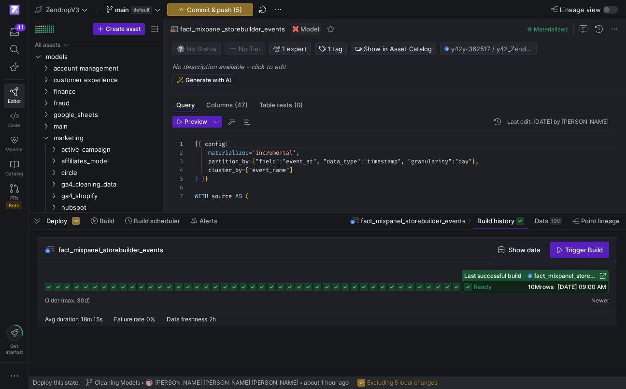
click at [437, 289] on icon at bounding box center [438, 287] width 8 height 8
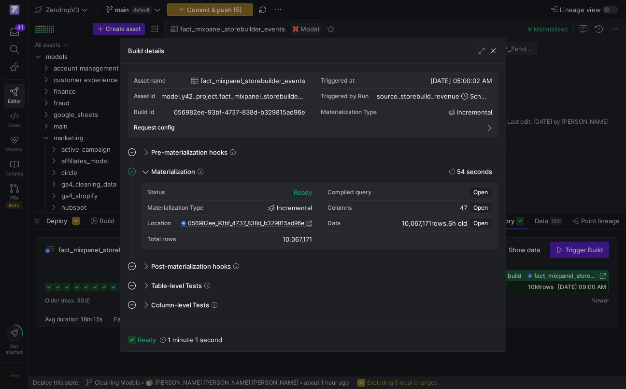
click at [552, 175] on div at bounding box center [313, 194] width 626 height 389
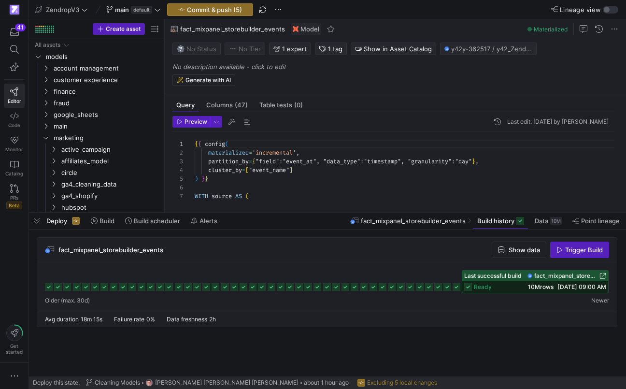
click at [420, 287] on rect at bounding box center [420, 287] width 8 height 8
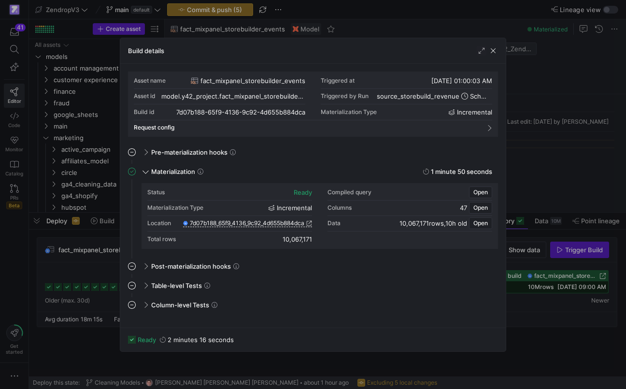
click at [526, 194] on div at bounding box center [313, 194] width 626 height 389
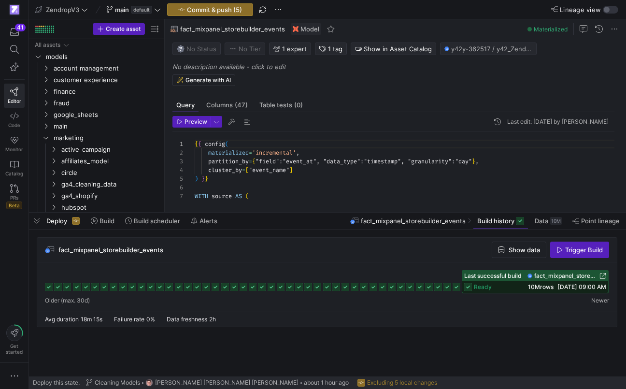
click at [419, 286] on icon at bounding box center [420, 287] width 8 height 8
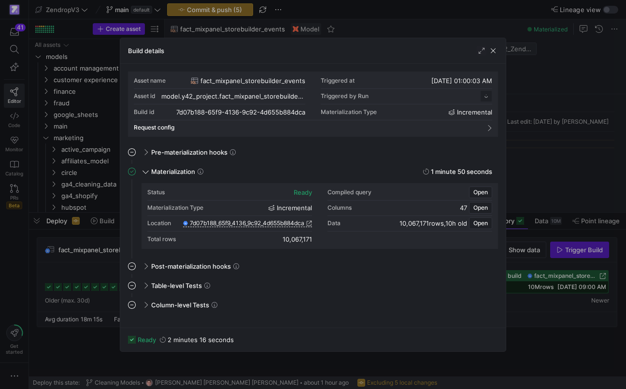
click at [538, 147] on div at bounding box center [313, 194] width 626 height 389
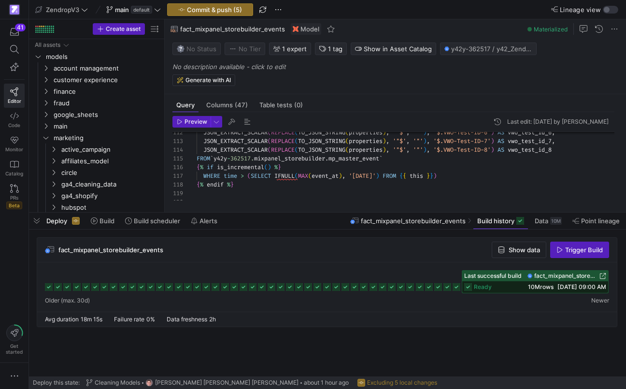
click at [122, 252] on span "fact_mixpanel_storebuilder_events" at bounding box center [110, 250] width 105 height 8
click at [230, 10] on span "Commit & push (5)" at bounding box center [214, 10] width 55 height 8
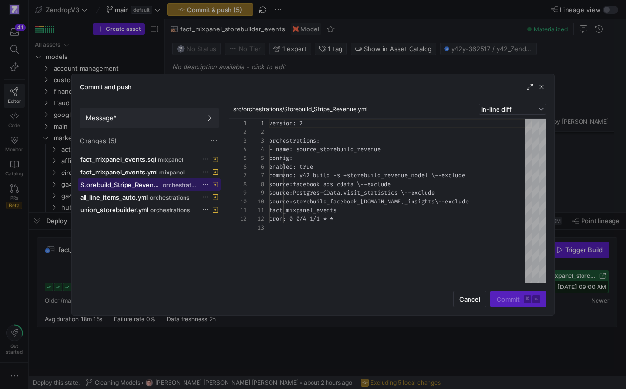
click at [161, 185] on span "Storebuild_Stripe_Revenue.yml" at bounding box center [120, 185] width 81 height 8
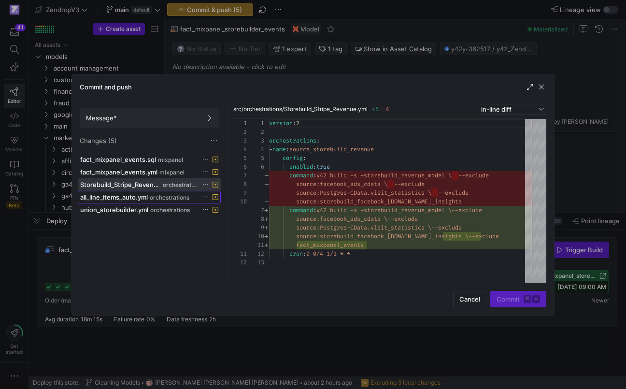
click at [164, 197] on span "orchestrations" at bounding box center [170, 197] width 40 height 7
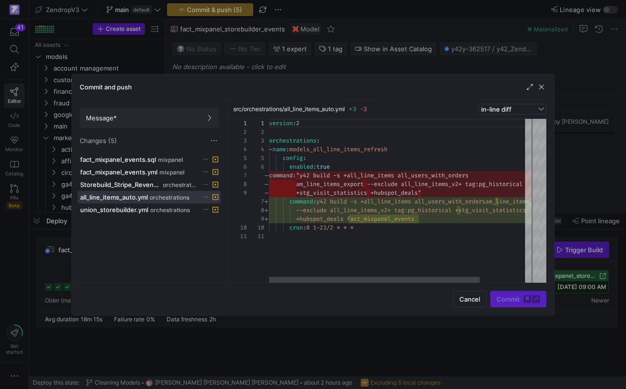
click at [49, 252] on div at bounding box center [313, 194] width 626 height 389
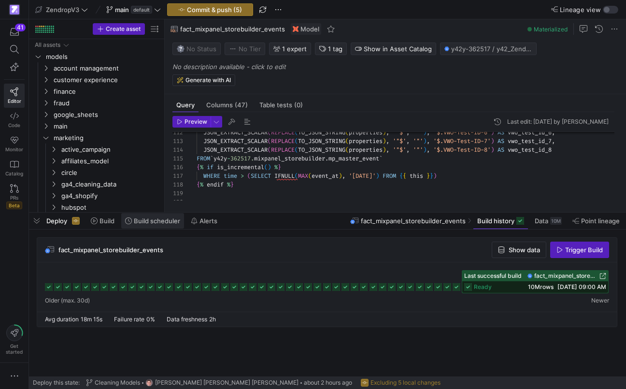
click at [162, 219] on span "Build scheduler" at bounding box center [157, 221] width 46 height 8
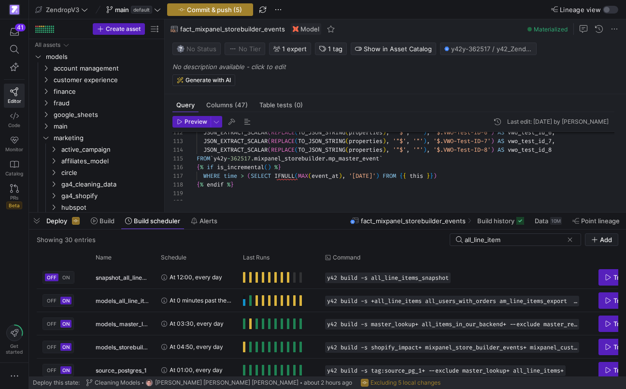
click at [237, 8] on span "Commit & push (5)" at bounding box center [214, 10] width 55 height 8
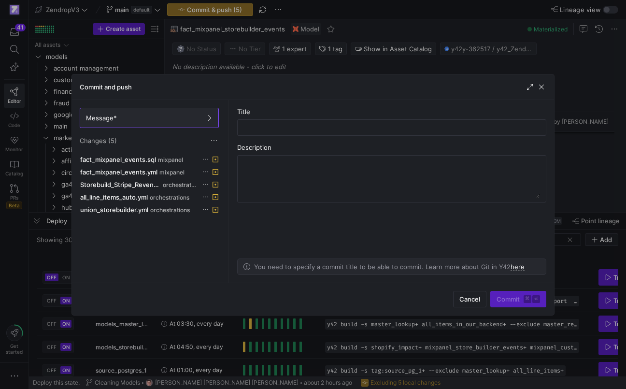
click at [48, 235] on div at bounding box center [313, 194] width 626 height 389
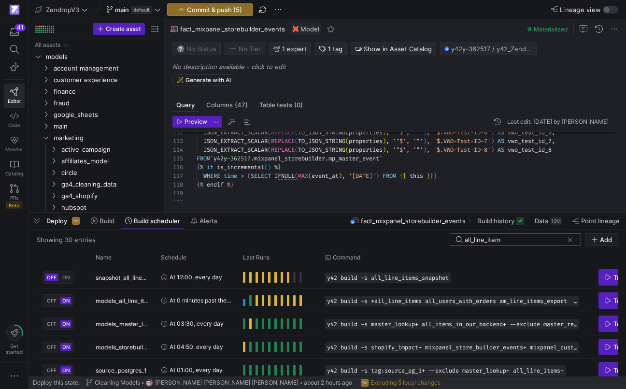
click at [516, 243] on input "all_line_item" at bounding box center [513, 240] width 98 height 8
type input "all_line_items"
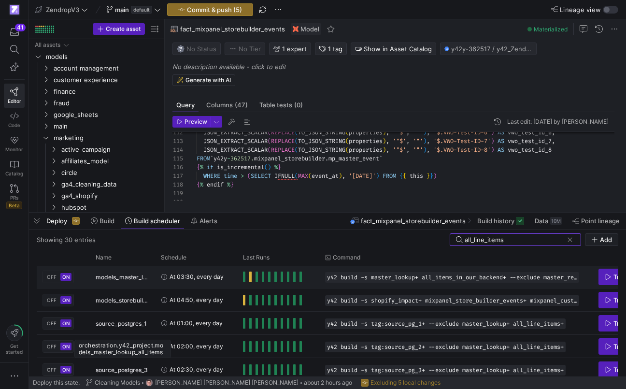
scroll to position [75, 0]
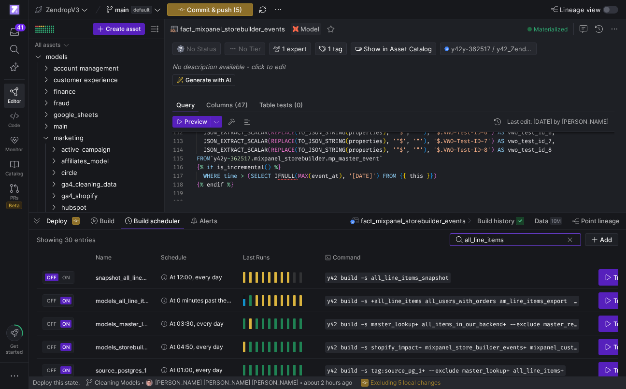
scroll to position [75, 0]
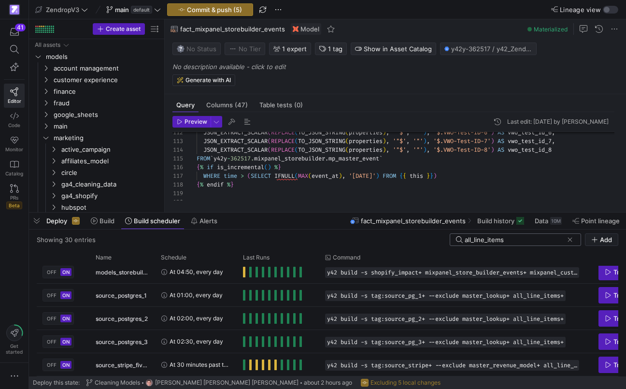
click at [488, 241] on input "all_line_items" at bounding box center [513, 240] width 98 height 8
paste input "models_all_line_items_refresh"
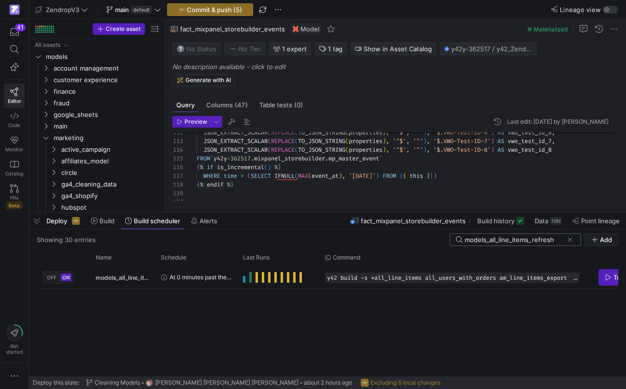
scroll to position [0, 0]
type input "models_all_line_items_refresh"
click at [200, 7] on span "Commit & push (5)" at bounding box center [214, 10] width 55 height 8
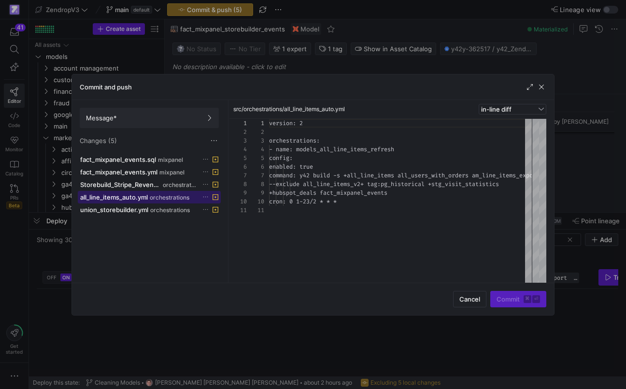
click at [148, 196] on span "all_line_items_auto.yml" at bounding box center [114, 197] width 68 height 8
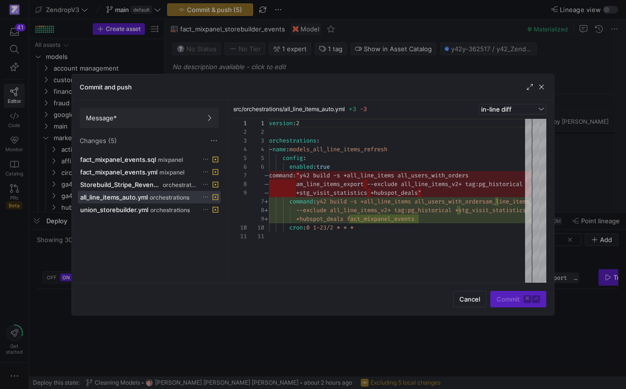
click at [185, 328] on div at bounding box center [313, 194] width 626 height 389
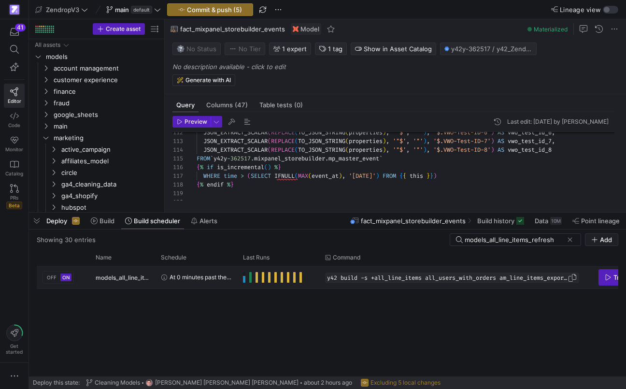
click at [406, 276] on span "y42 build -s +all_line_items all_users_with_orders am_line_items_export --exclu…" at bounding box center [447, 277] width 240 height 7
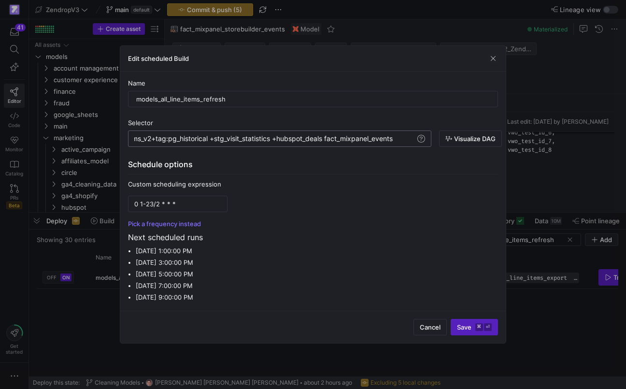
click at [378, 140] on div "y42 build -s +all_line_items all_users_with_orders am_line_items_export --exclu…" at bounding box center [131, 139] width 567 height 8
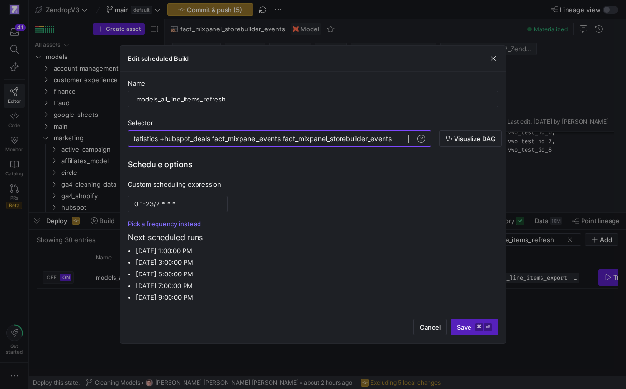
scroll to position [0, 672]
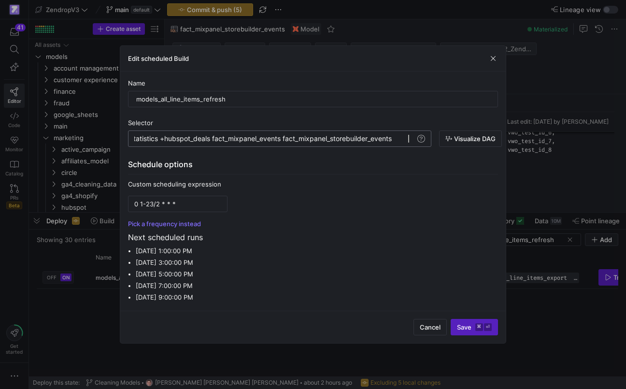
click at [320, 139] on div "y42 build -s +all_line_items all_users_with_orders am_line_items_export --exclu…" at bounding box center [75, 139] width 679 height 8
click at [463, 322] on span "submit" at bounding box center [474, 326] width 46 height 15
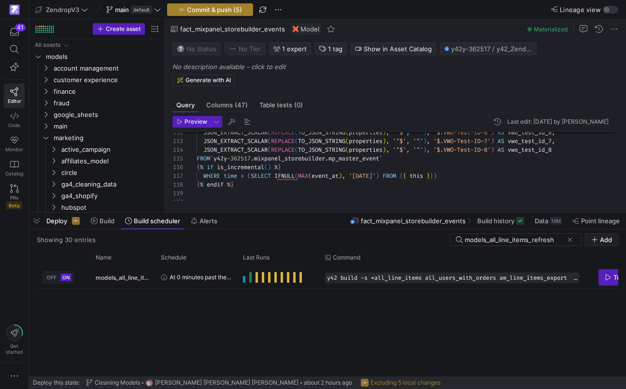
click at [200, 14] on span "button" at bounding box center [210, 10] width 85 height 12
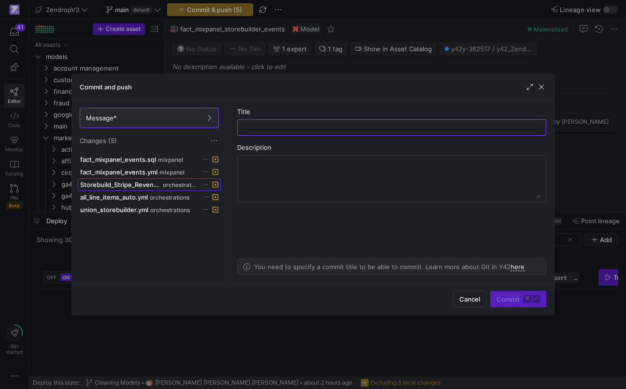
click at [144, 190] on span at bounding box center [149, 185] width 142 height 12
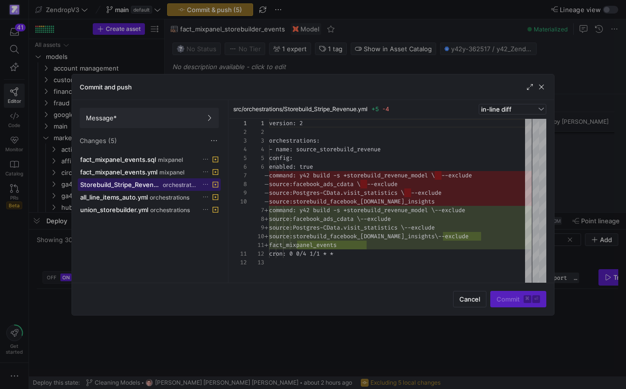
scroll to position [87, 0]
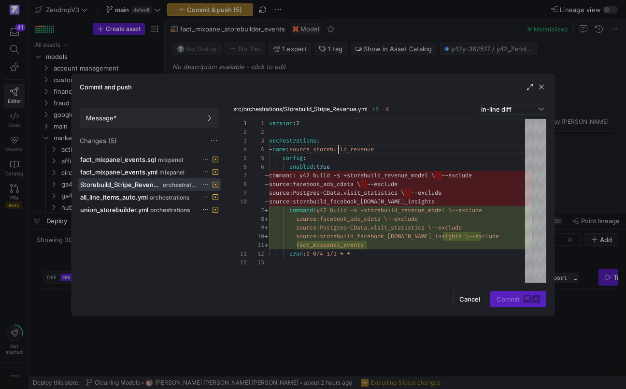
click at [339, 149] on div "version : 2 orchestrations : - name : source_storebuild_revenue config : enable…" at bounding box center [400, 201] width 263 height 164
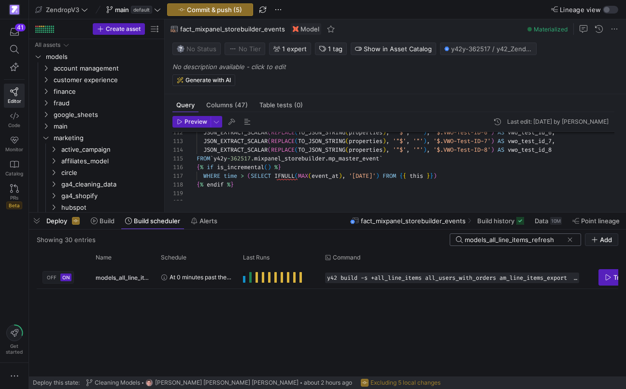
click at [498, 241] on input "models_all_line_items_refresh" at bounding box center [513, 240] width 98 height 8
paste input "source_storebuild_revenue"
click at [486, 275] on span "y42 build -s +storebuild_revenue_model \--exclude source:facebook_ads_cdata \--…" at bounding box center [447, 277] width 240 height 7
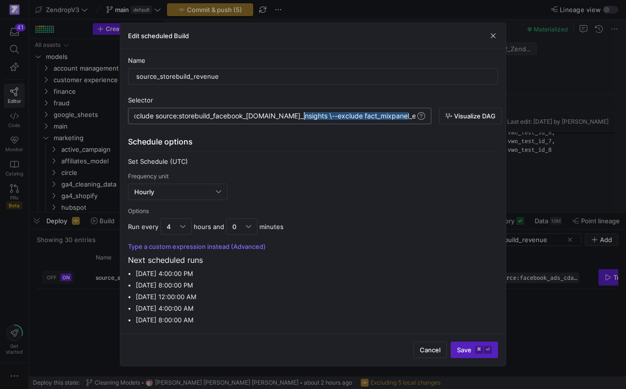
scroll to position [0, 593]
drag, startPoint x: 412, startPoint y: 117, endPoint x: 305, endPoint y: 119, distance: 107.7
click at [305, 119] on div "y42 build -s +storebuild_revenue_model \--exclude source:facebook_ads_cdata \--…" at bounding box center [63, 116] width 704 height 8
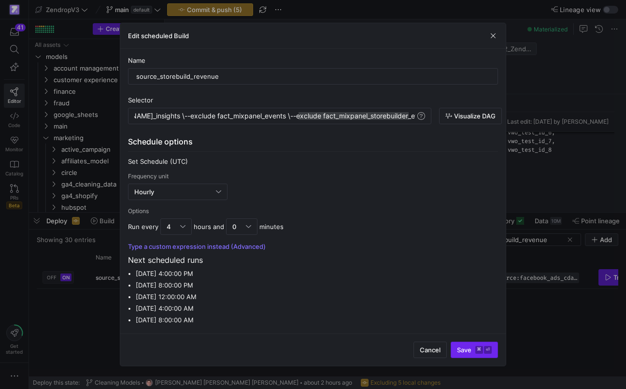
click at [461, 349] on span "Save ⌘ ⏎" at bounding box center [474, 350] width 35 height 8
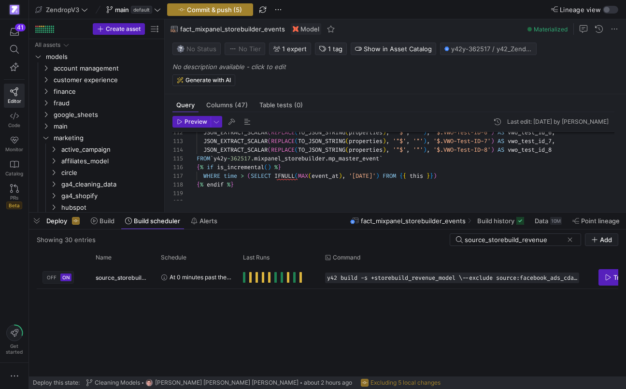
click at [234, 6] on span "Commit & push (5)" at bounding box center [214, 10] width 55 height 8
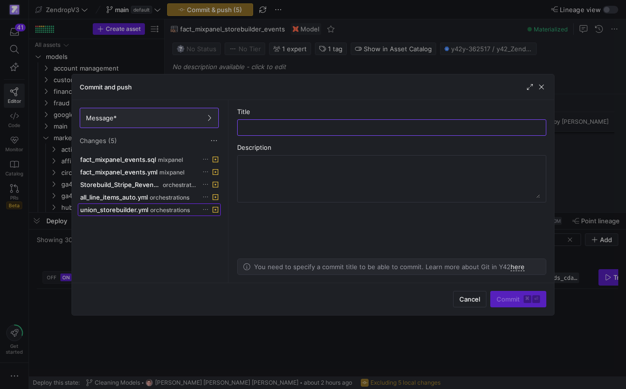
click at [180, 210] on span "orchestrations" at bounding box center [170, 210] width 40 height 7
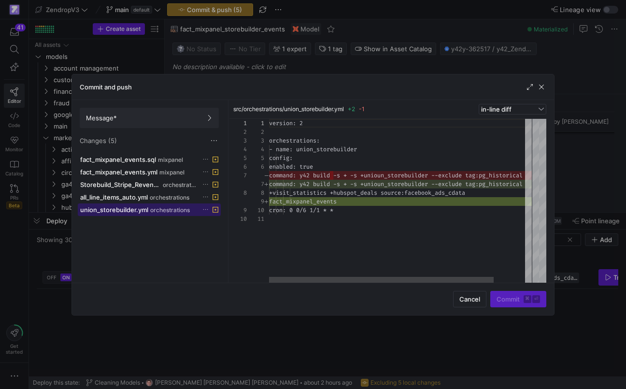
scroll to position [87, 0]
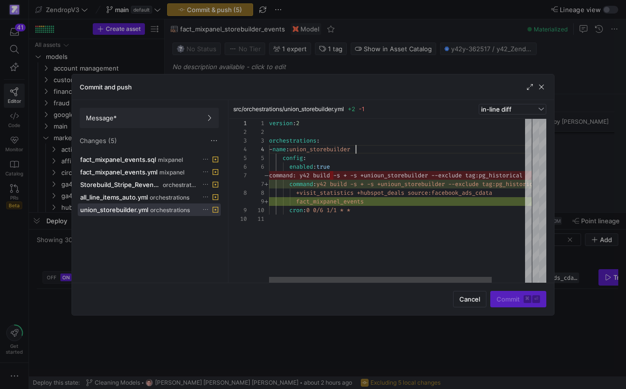
click at [357, 150] on div "version : 2 orchestrations : - name : union_storebuilder config : enabled : tru…" at bounding box center [420, 201] width 302 height 164
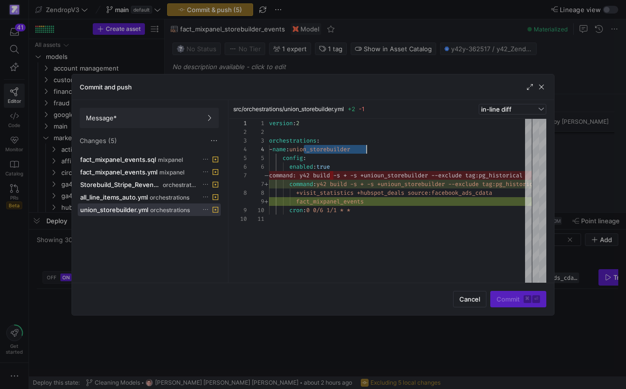
click at [178, 315] on div at bounding box center [313, 194] width 626 height 389
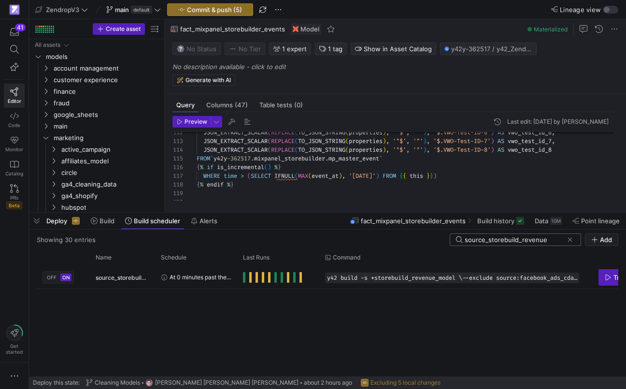
click at [501, 242] on input "source_storebuild_revenue" at bounding box center [513, 240] width 98 height 8
paste input "union_storebuilder"
click at [307, 283] on y42-orchestration-run-status-cell-renderer "Press SPACE to select this row." at bounding box center [278, 277] width 70 height 22
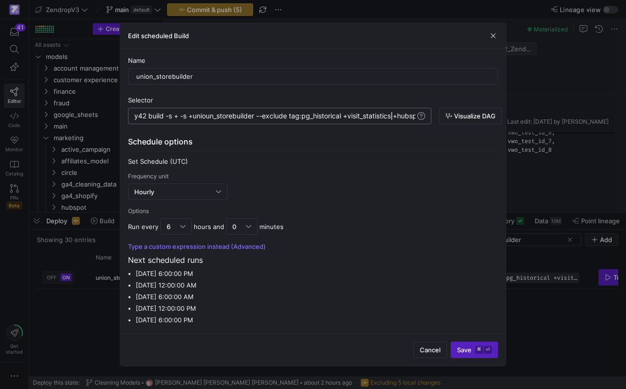
click at [391, 117] on div "y42 build -s + -s +unioun_storebuilder --exclude t ag:pg_historical +visit_stat…" at bounding box center [375, 116] width 482 height 8
click at [409, 116] on div "y42 build -s + -s +unioun_storebuilder --exclude t ag:pg_historical +visit_stat…" at bounding box center [174, 116] width 482 height 8
click at [456, 347] on span "submit" at bounding box center [474, 349] width 46 height 15
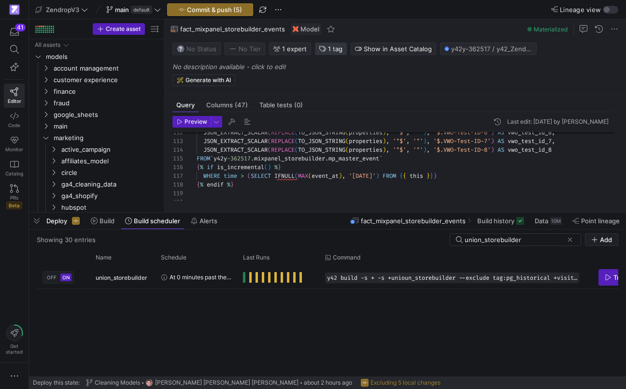
click at [331, 51] on span "1 tag" at bounding box center [335, 49] width 14 height 8
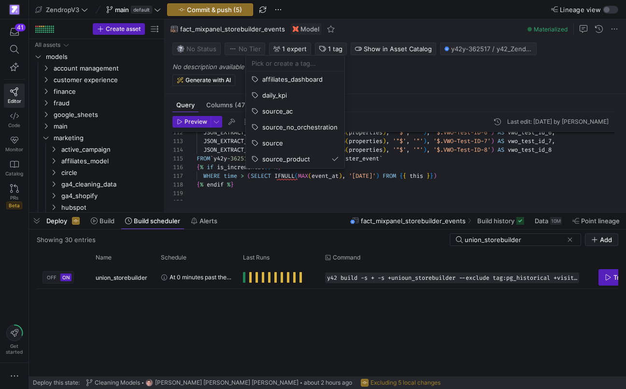
click at [499, 242] on div at bounding box center [313, 194] width 626 height 389
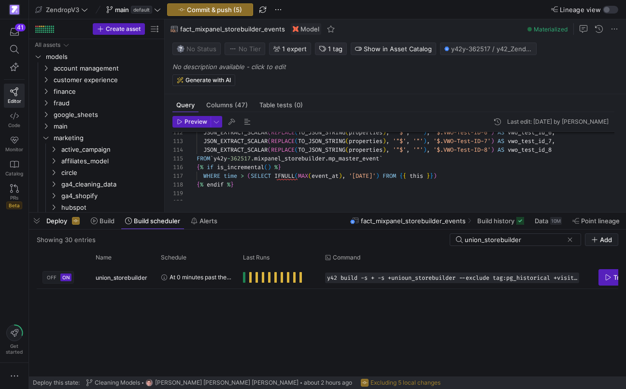
click at [499, 242] on input "union_storebuilder" at bounding box center [513, 240] width 98 height 8
type input "source_product"
click at [227, 6] on button "Commit & push (5)" at bounding box center [210, 9] width 86 height 13
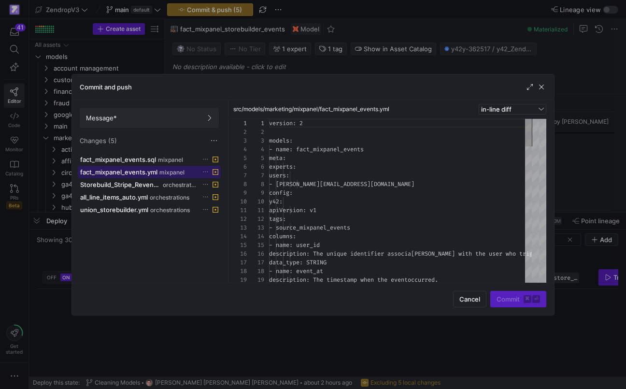
click at [165, 169] on span "mixpanel" at bounding box center [171, 172] width 25 height 7
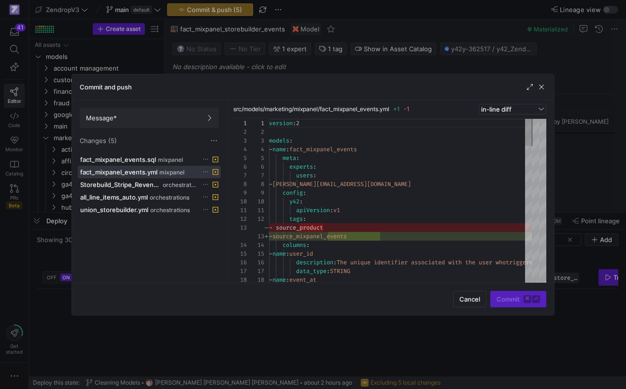
click at [209, 170] on icon at bounding box center [205, 171] width 6 height 6
click at [218, 201] on span "Discard" at bounding box center [223, 200] width 22 height 8
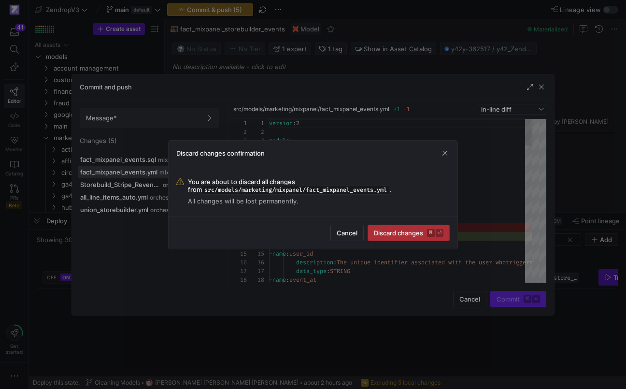
click at [401, 229] on span "Discard changes ⌘ ⏎" at bounding box center [409, 233] width 70 height 8
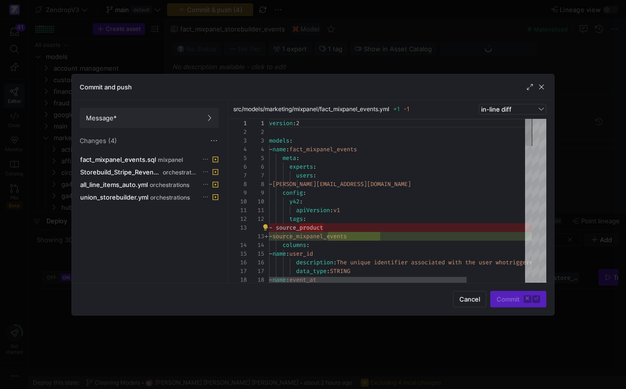
scroll to position [87, 0]
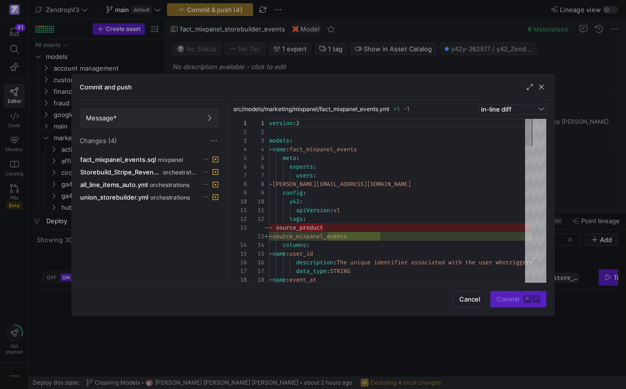
click at [330, 330] on div at bounding box center [313, 194] width 626 height 389
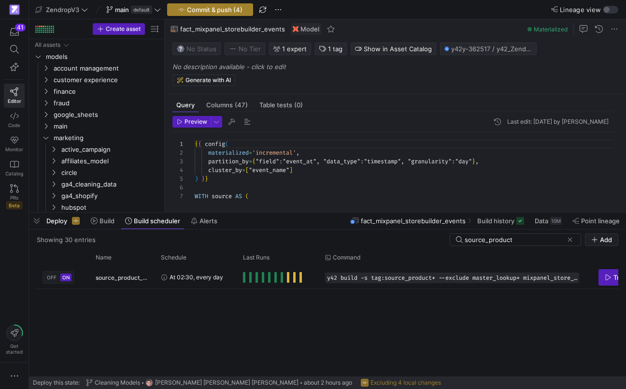
click at [235, 5] on span "button" at bounding box center [210, 10] width 85 height 12
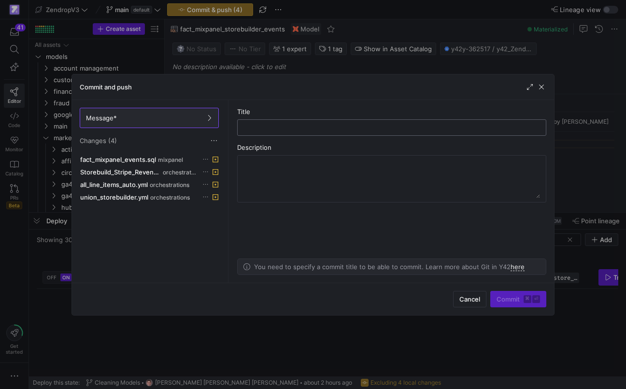
click at [265, 130] on input "text" at bounding box center [391, 128] width 293 height 8
type input "Updating Mixpanel Facts for Cost Optimization"
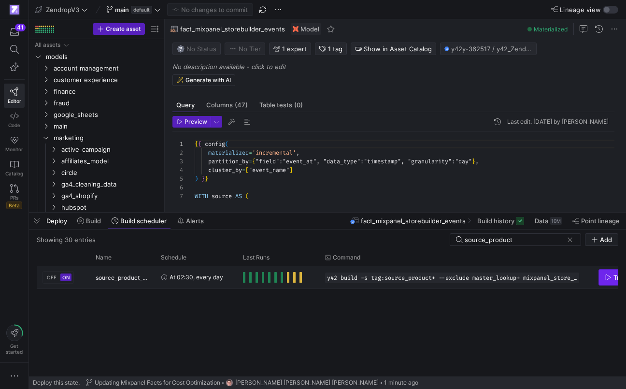
click at [604, 272] on span "Press SPACE to select this row." at bounding box center [628, 276] width 58 height 15
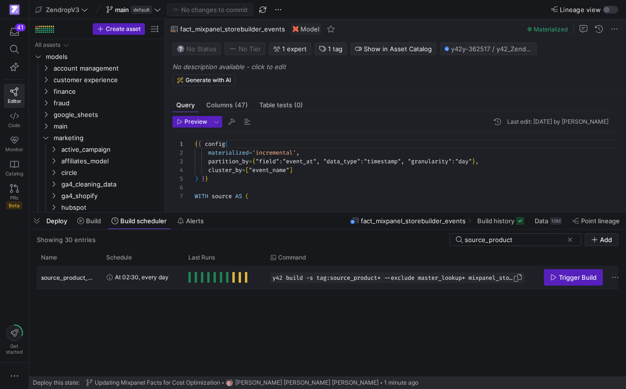
scroll to position [0, 68]
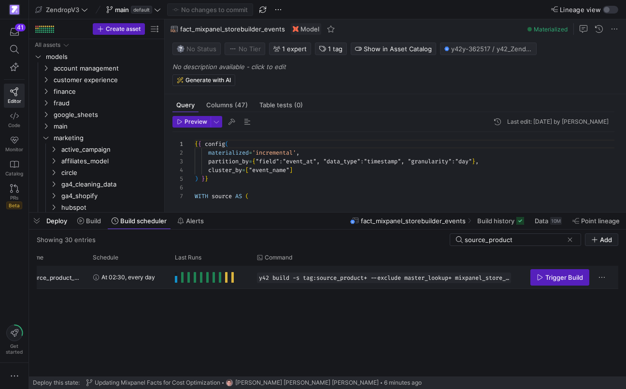
click at [176, 280] on span "Press SPACE to select this row." at bounding box center [176, 277] width 2 height 11
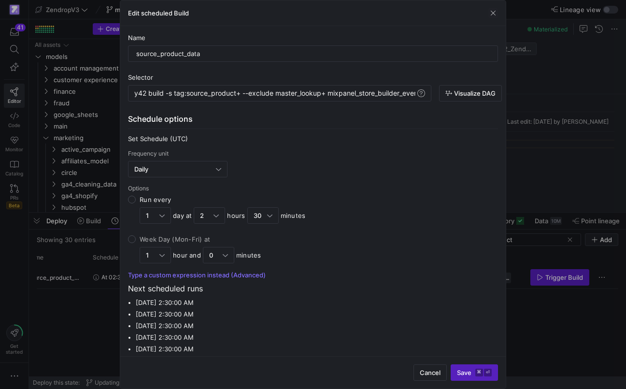
scroll to position [6, 0]
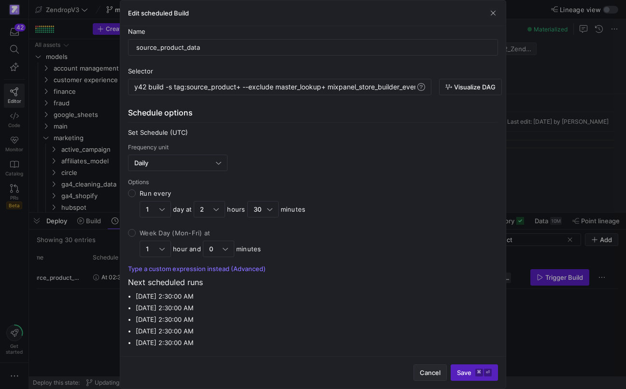
click at [422, 371] on span "Cancel" at bounding box center [429, 372] width 21 height 8
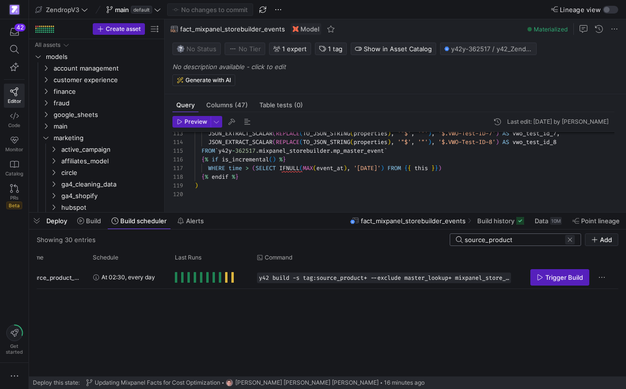
click at [572, 242] on span at bounding box center [570, 240] width 10 height 10
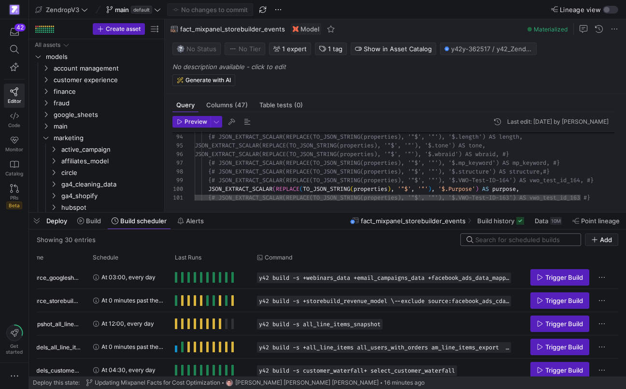
scroll to position [43, 66]
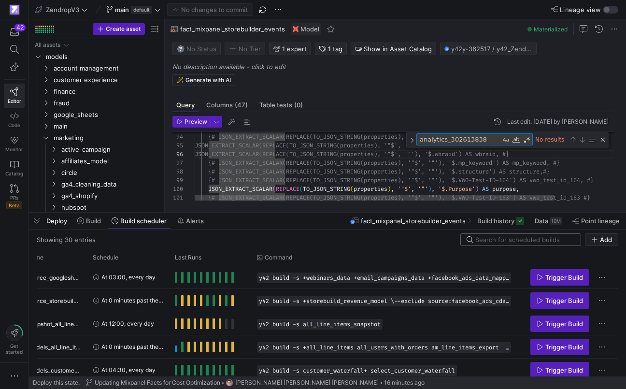
type textarea "analytics_302613838"
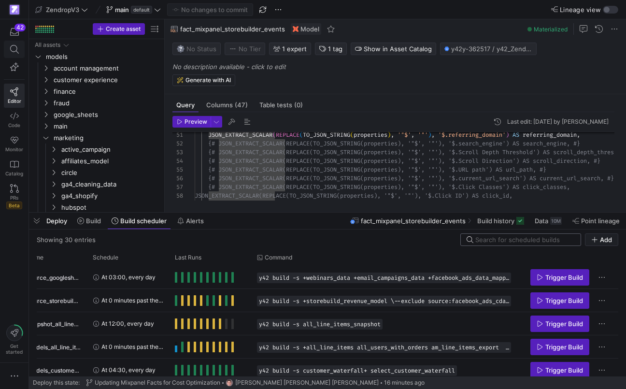
click at [17, 53] on icon at bounding box center [14, 49] width 9 height 9
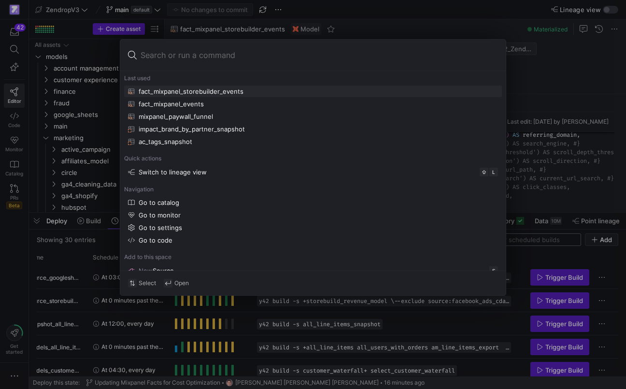
click at [15, 115] on div at bounding box center [313, 194] width 626 height 389
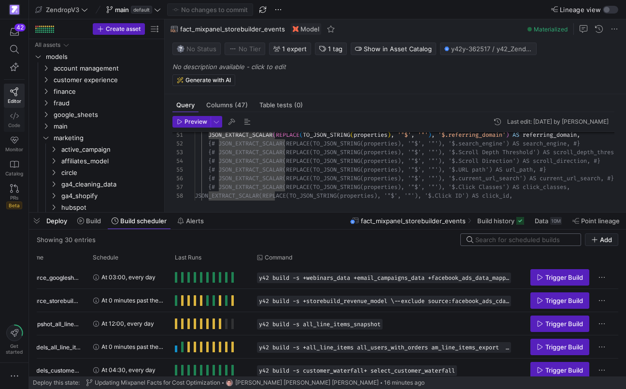
click at [15, 117] on icon at bounding box center [14, 116] width 9 height 9
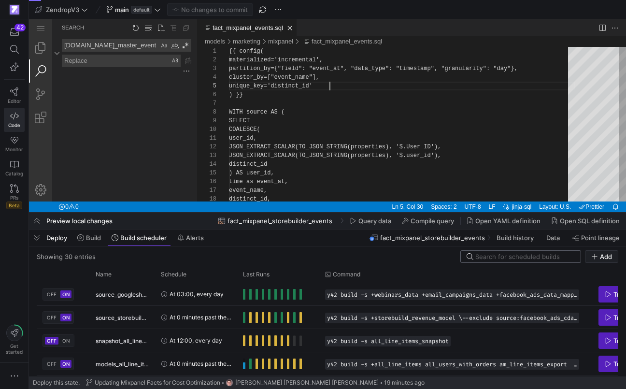
scroll to position [35, 101]
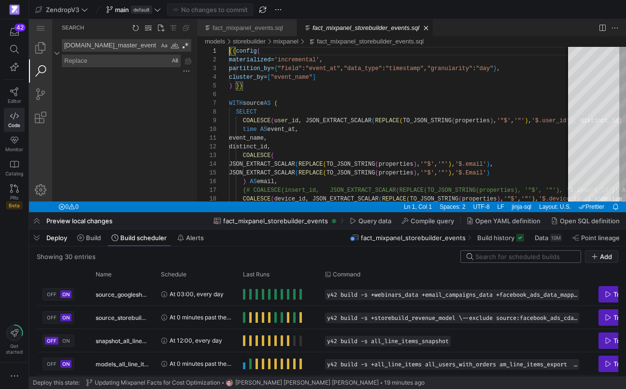
click at [103, 47] on textarea "[DOMAIN_NAME]_master_event" at bounding box center [110, 46] width 97 height 12
paste textarea "analytics_302613838"
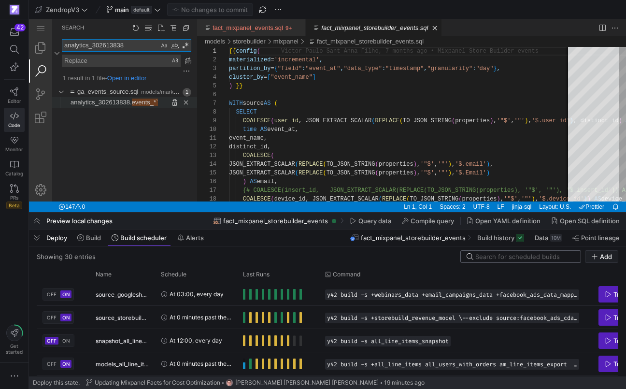
type textarea "analytics_302613838"
click at [98, 103] on span "analytics_302613838." at bounding box center [100, 101] width 61 height 7
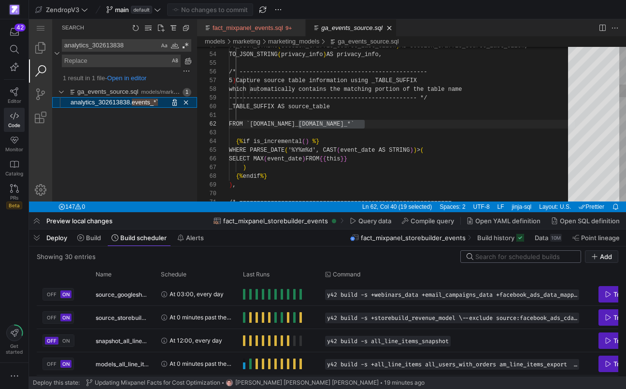
scroll to position [87, 136]
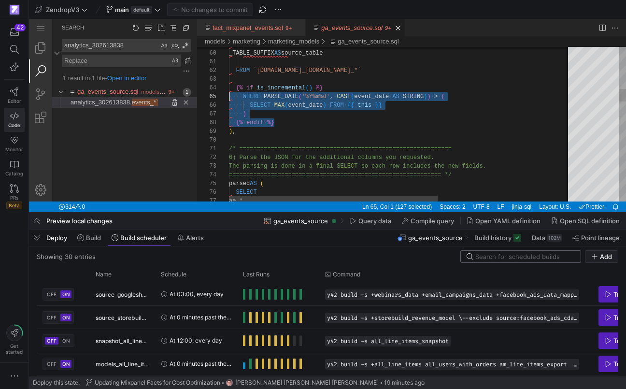
scroll to position [26, 0]
drag, startPoint x: 279, startPoint y: 125, endPoint x: 218, endPoint y: 85, distance: 72.6
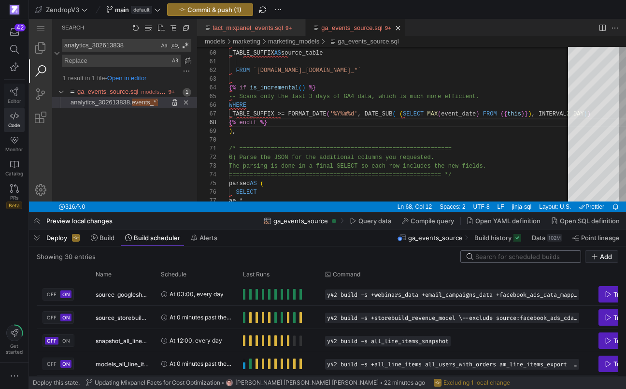
click at [14, 88] on icon at bounding box center [14, 91] width 9 height 9
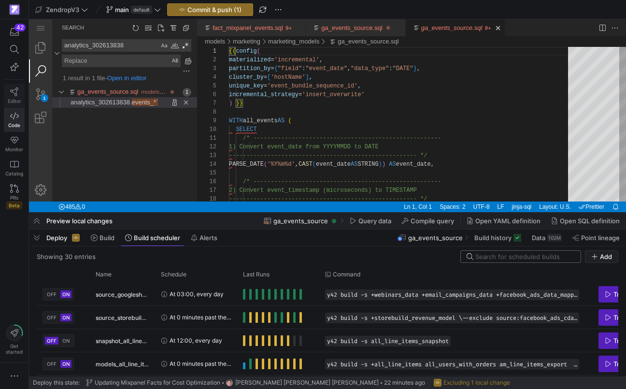
click at [14, 91] on icon at bounding box center [14, 91] width 9 height 9
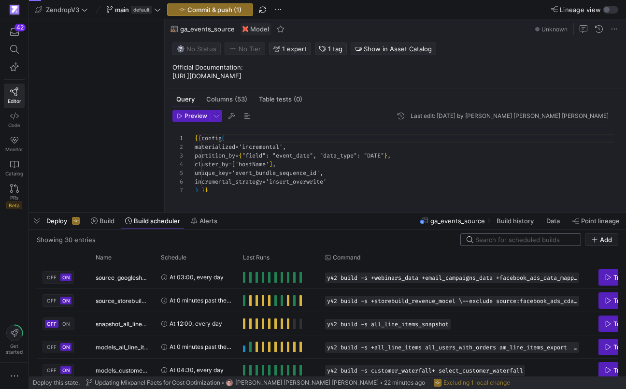
scroll to position [87, 0]
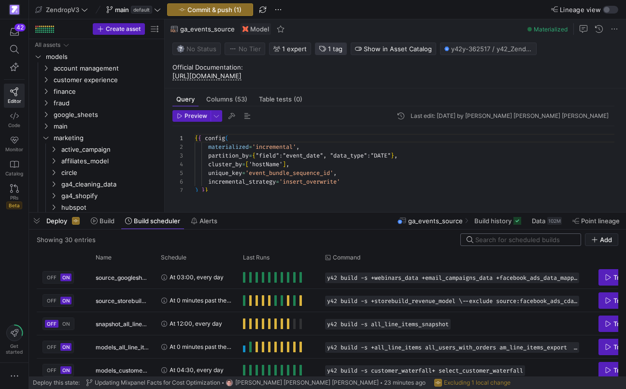
click at [328, 53] on span "button" at bounding box center [330, 49] width 31 height 12
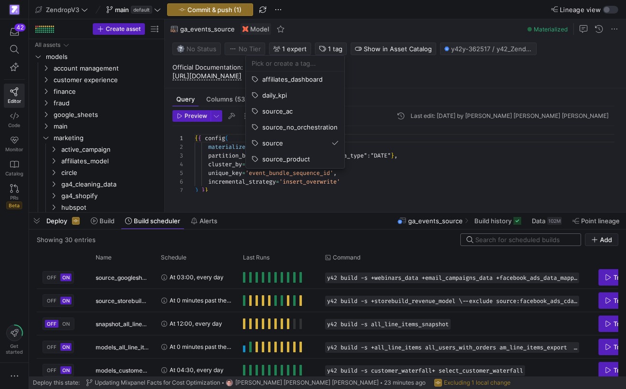
click at [357, 158] on div at bounding box center [313, 194] width 626 height 389
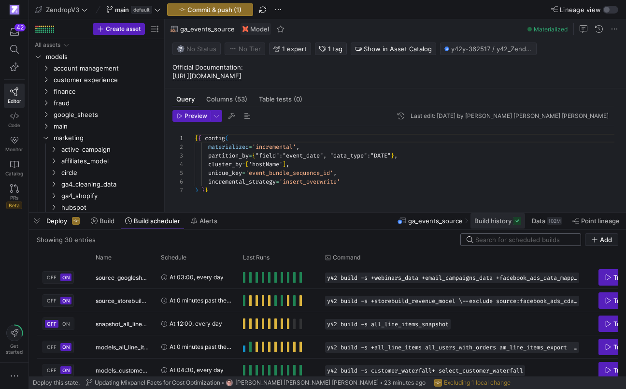
click at [495, 220] on span "Build history" at bounding box center [492, 221] width 37 height 8
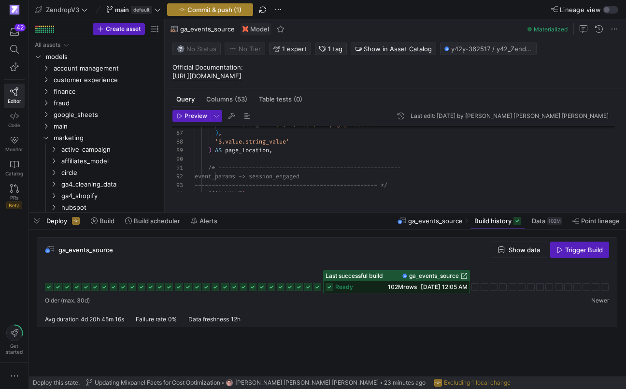
click at [225, 14] on span "button" at bounding box center [210, 10] width 85 height 12
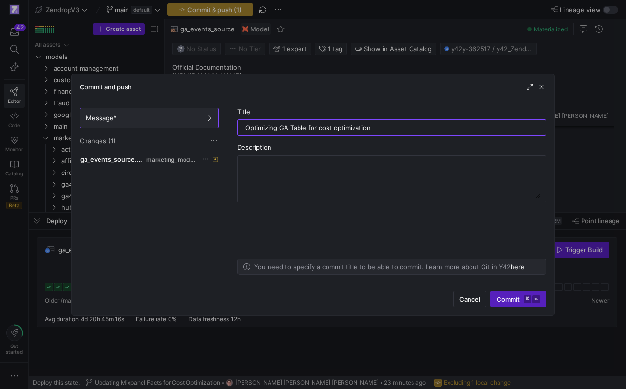
type input "Optimizing GA Table for cost optimization"
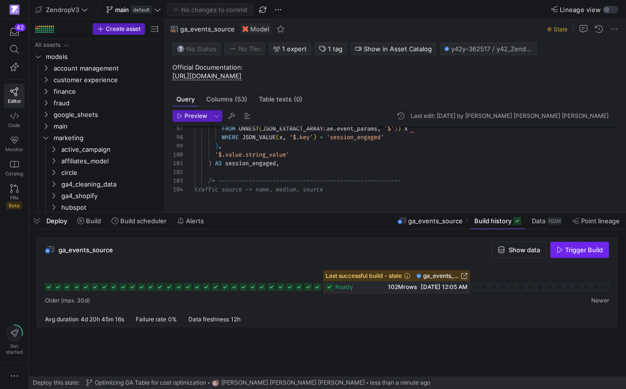
click at [564, 248] on span "Trigger Build" at bounding box center [579, 250] width 46 height 8
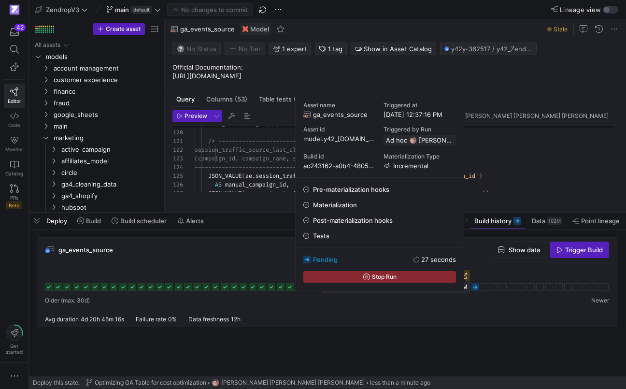
click at [476, 287] on rect at bounding box center [475, 287] width 8 height 8
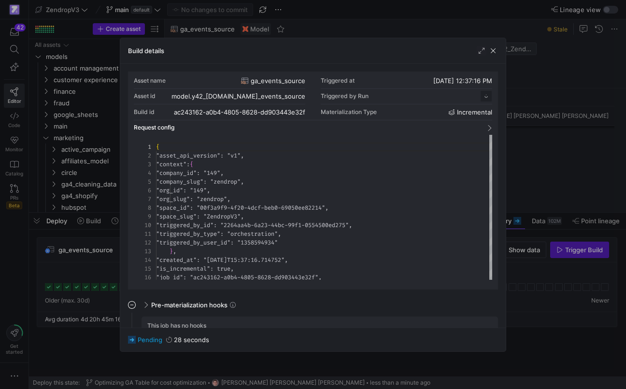
scroll to position [87, 0]
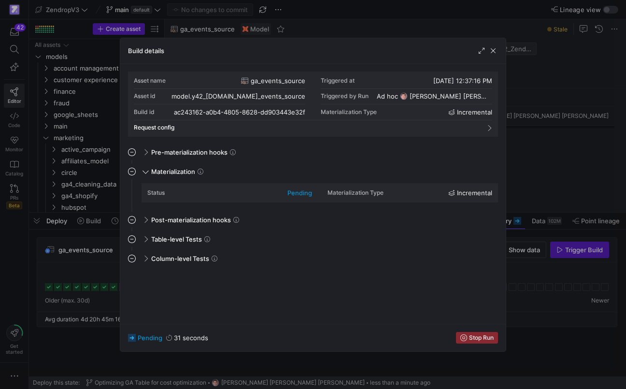
click at [544, 200] on div at bounding box center [313, 194] width 626 height 389
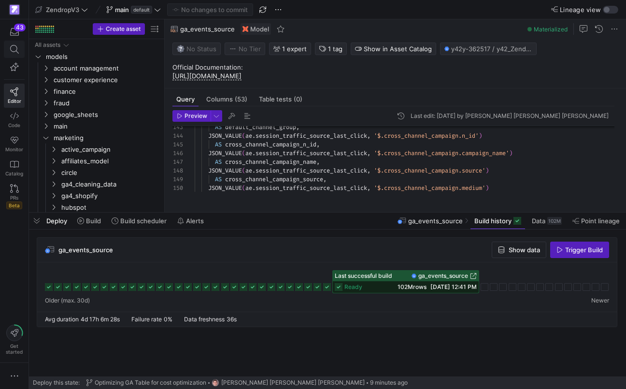
click at [20, 50] on span at bounding box center [14, 49] width 20 height 16
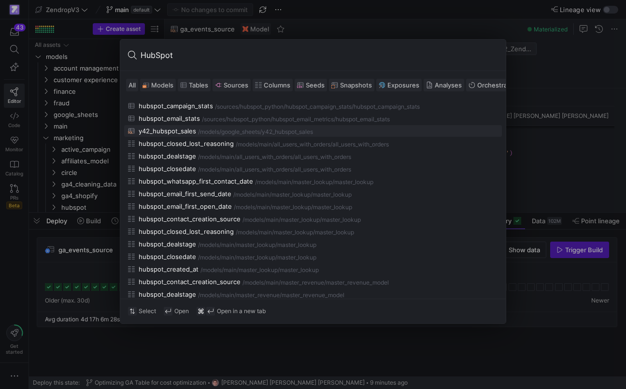
scroll to position [123, 0]
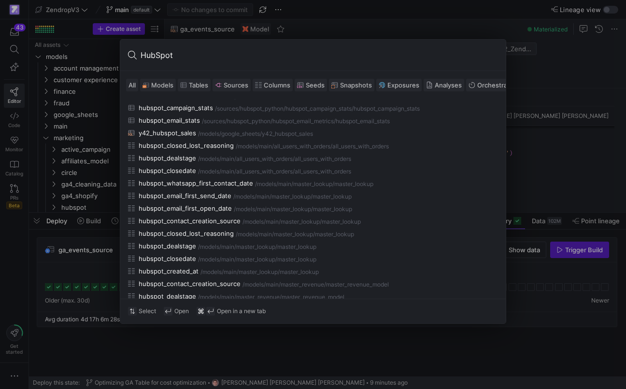
type input "HubSpot"
click at [171, 84] on span "Models" at bounding box center [162, 85] width 22 height 8
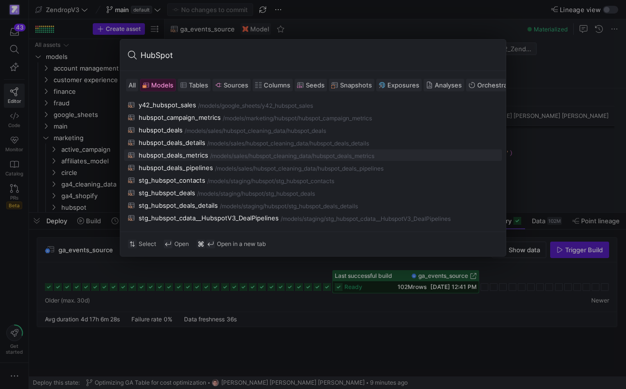
click at [206, 150] on button "hubspot_deals_metrics /models/ sales/hubspot_cleaning_data /hubspot_deals_metri…" at bounding box center [313, 155] width 378 height 12
